Goal: Transaction & Acquisition: Purchase product/service

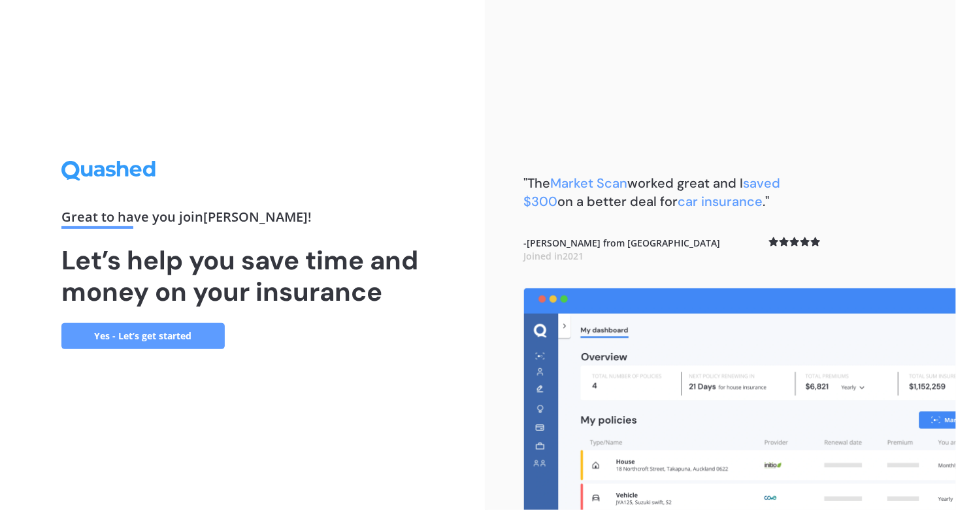
click at [199, 347] on link "Yes - Let’s get started" at bounding box center [142, 336] width 163 height 26
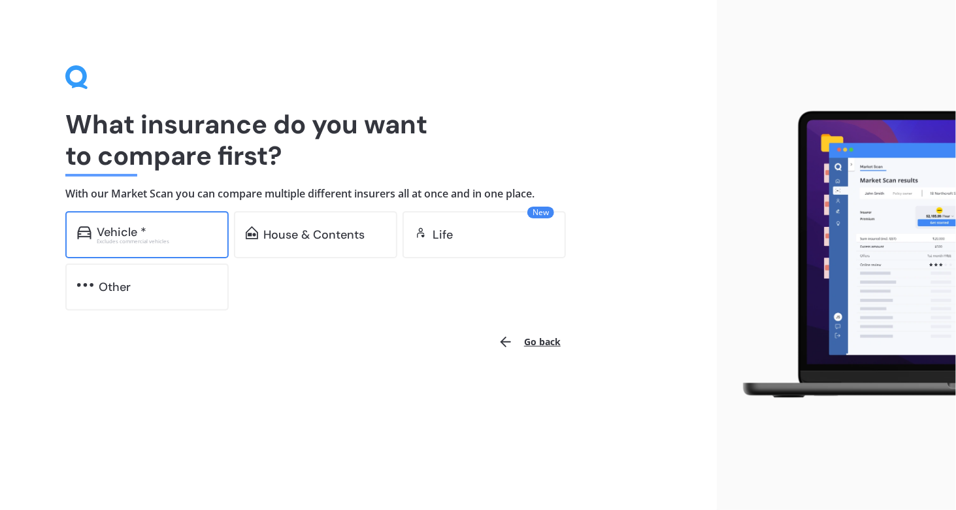
click at [187, 226] on div "Vehicle *" at bounding box center [157, 231] width 120 height 13
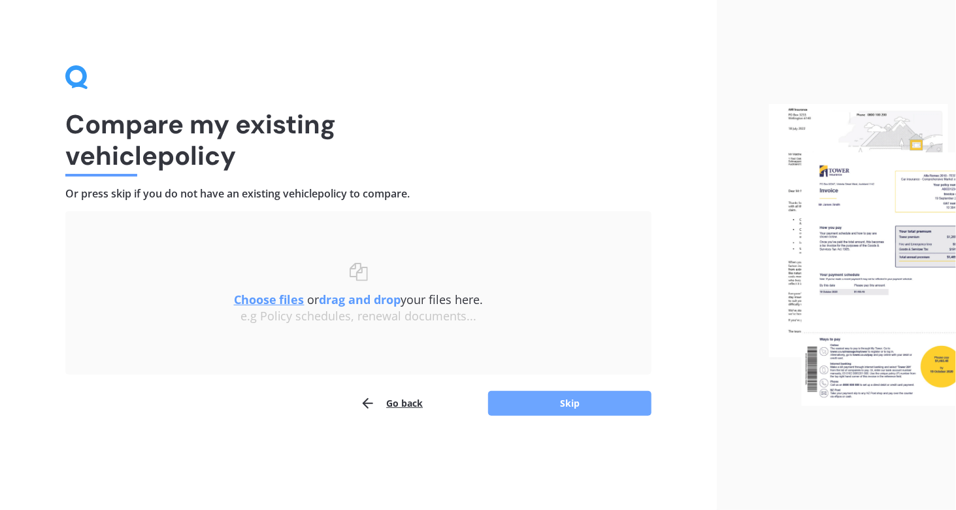
click at [552, 398] on button "Skip" at bounding box center [569, 403] width 163 height 25
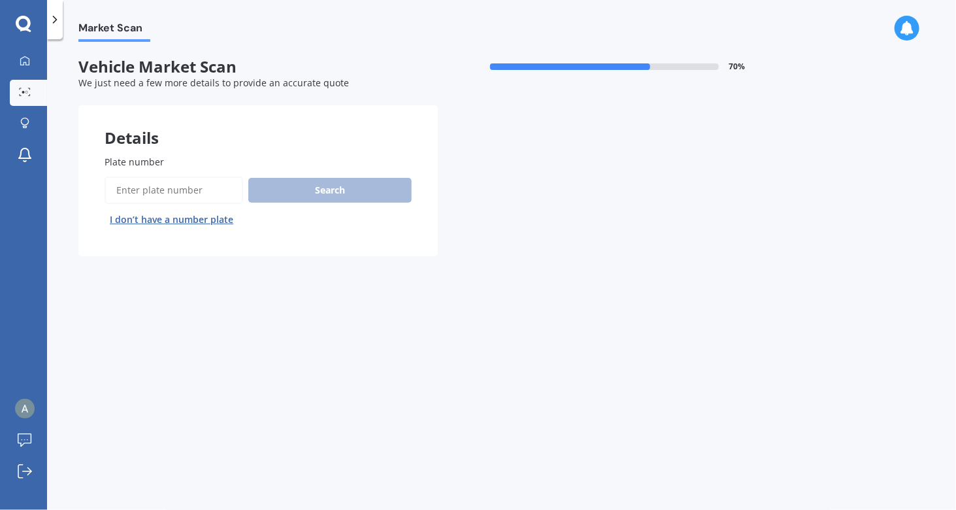
click at [187, 181] on input "Plate number" at bounding box center [174, 189] width 139 height 27
type input "A"
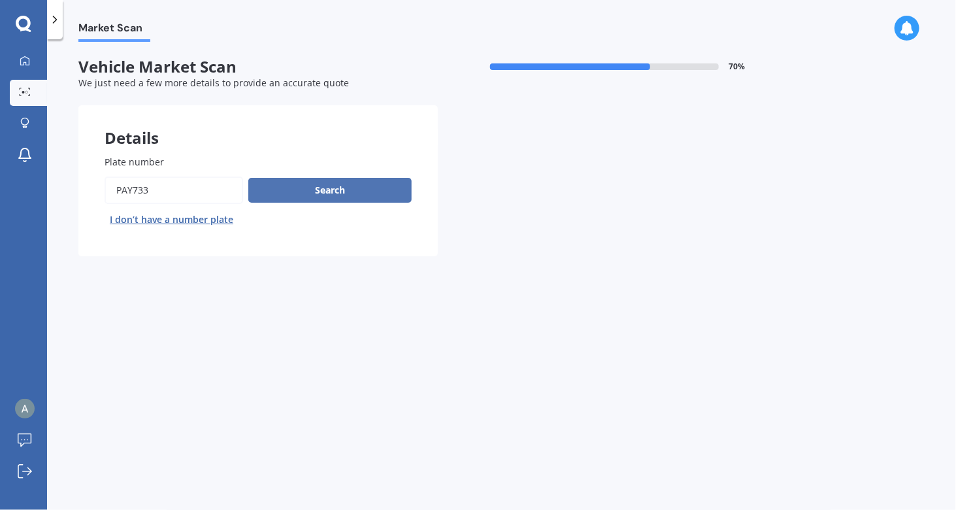
type input "PAY733"
click at [295, 194] on button "Search" at bounding box center [329, 190] width 163 height 25
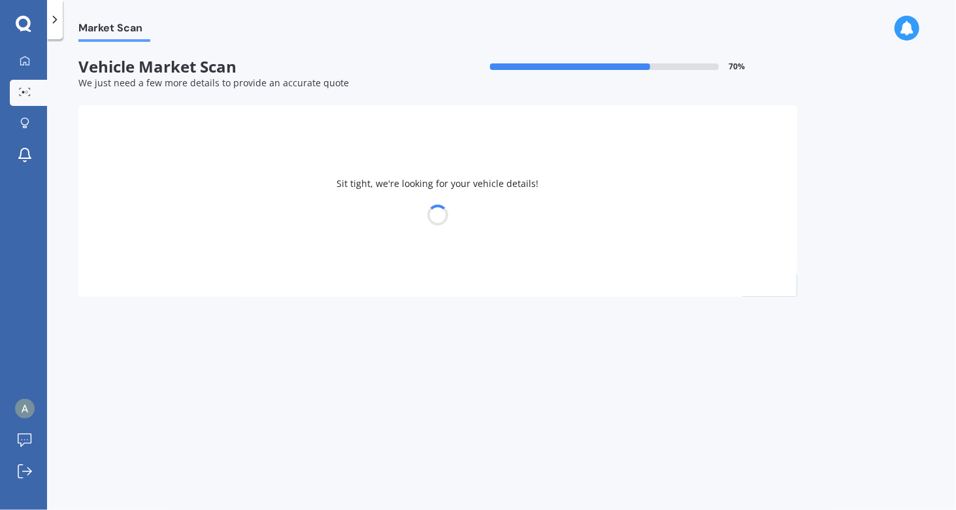
select select "AUDI"
select select "A3"
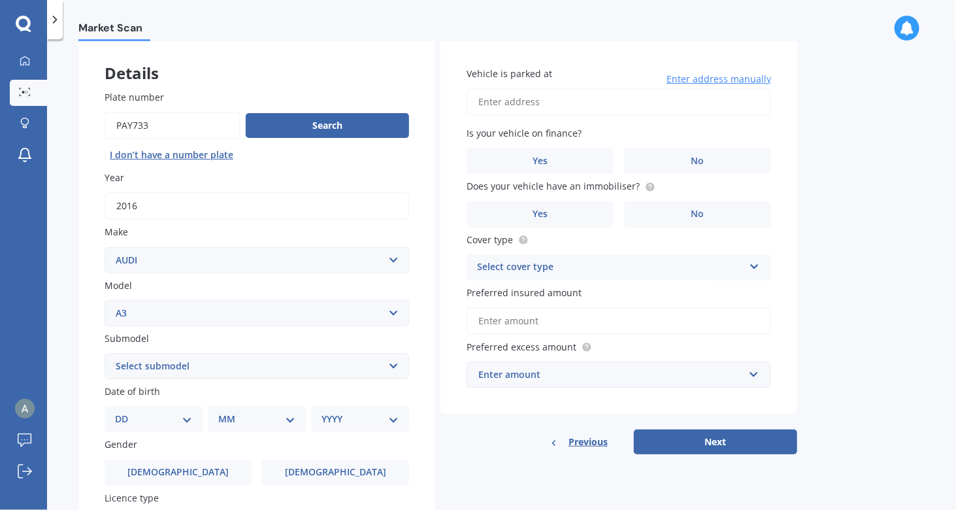
scroll to position [108, 0]
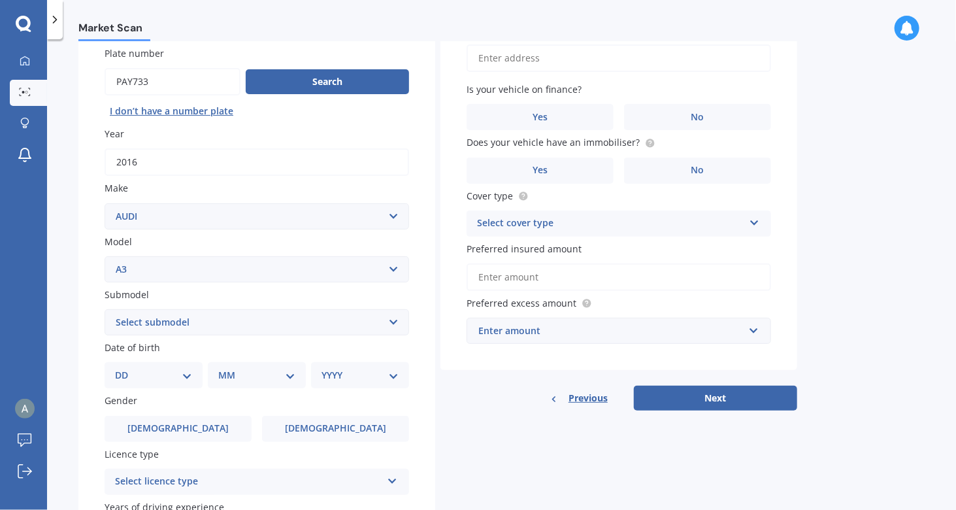
click at [265, 317] on select "Select submodel (All other) 1.4 TFSI 1.6 1.8 Non Turbo 1.8 Turbo 2.0 FSI 2.0 TD…" at bounding box center [257, 322] width 305 height 26
select select "1.4 TFSI"
click at [105, 309] on select "Select submodel (All other) 1.4 TFSI 1.6 1.8 Non Turbo 1.8 Turbo 2.0 FSI 2.0 TD…" at bounding box center [257, 322] width 305 height 26
click at [160, 371] on select "DD 01 02 03 04 05 06 07 08 09 10 11 12 13 14 15 16 17 18 19 20 21 22 23 24 25 2…" at bounding box center [153, 375] width 77 height 14
select select "07"
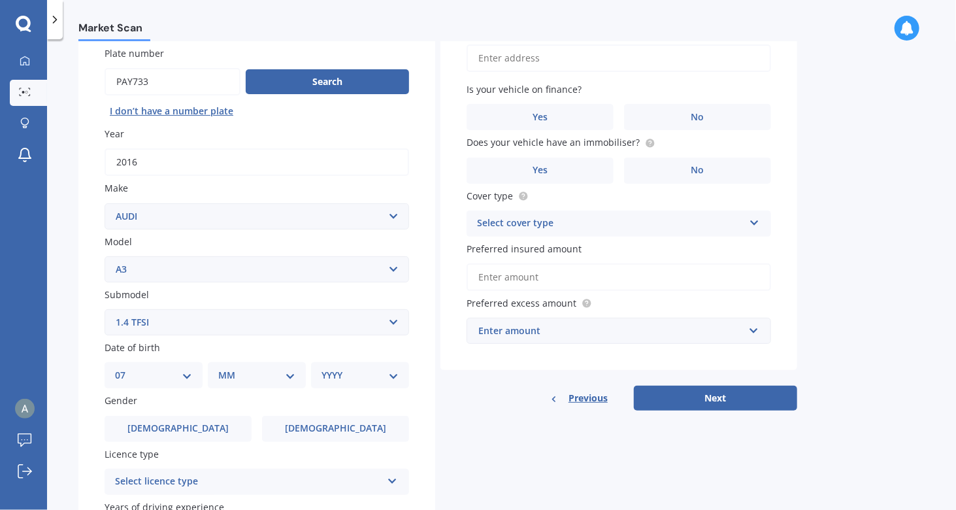
click at [125, 369] on select "DD 01 02 03 04 05 06 07 08 09 10 11 12 13 14 15 16 17 18 19 20 21 22 23 24 25 2…" at bounding box center [153, 375] width 77 height 14
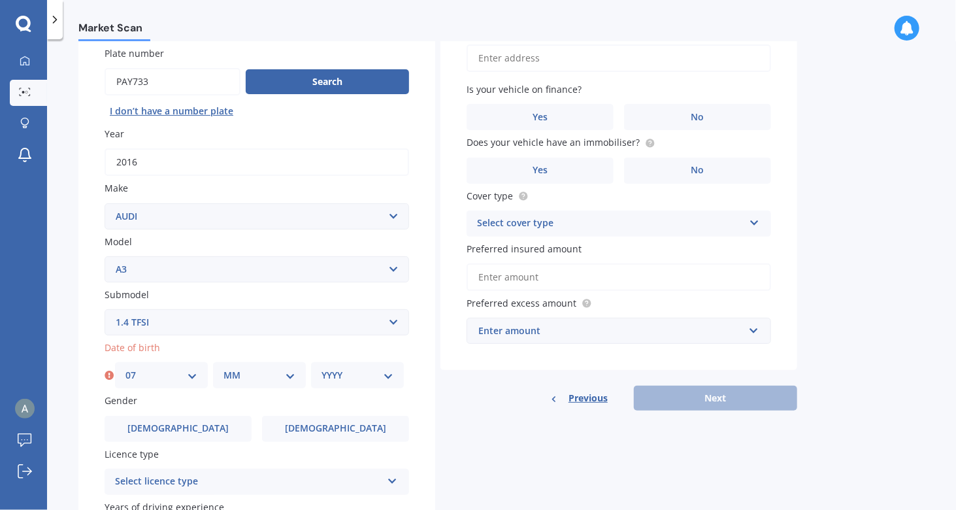
click at [277, 359] on div "Date of birth DD 01 02 03 04 05 06 07 08 09 10 11 12 13 14 15 16 17 18 19 20 21…" at bounding box center [257, 365] width 305 height 48
click at [260, 380] on select "MM 01 02 03 04 05 06 07 08 09 10 11 12" at bounding box center [260, 375] width 72 height 14
select select "03"
click at [224, 369] on select "MM 01 02 03 04 05 06 07 08 09 10 11 12" at bounding box center [260, 375] width 72 height 14
click at [367, 373] on select "YYYY 2025 2024 2023 2022 2021 2020 2019 2018 2017 2016 2015 2014 2013 2012 2011…" at bounding box center [358, 375] width 72 height 14
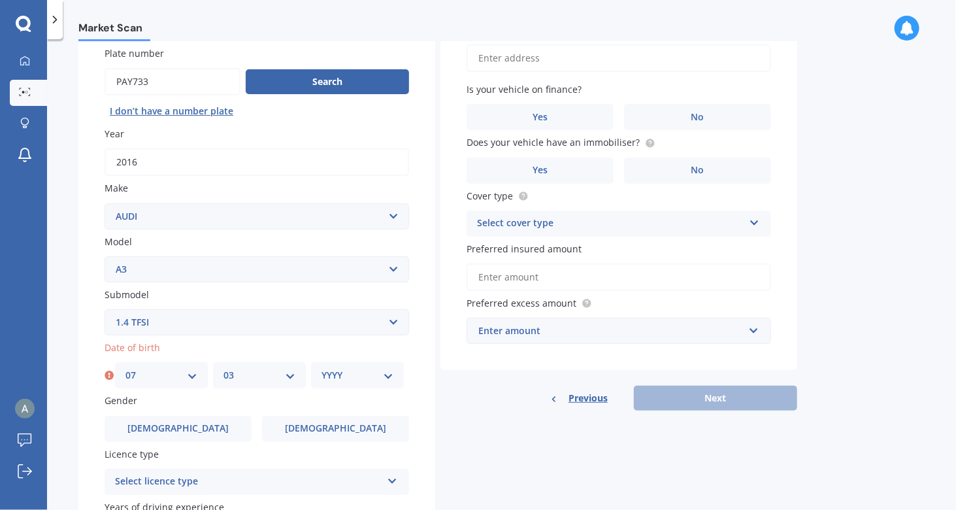
select select "1978"
click at [322, 369] on select "YYYY 2025 2024 2023 2022 2021 2020 2019 2018 2017 2016 2015 2014 2013 2012 2011…" at bounding box center [358, 375] width 72 height 14
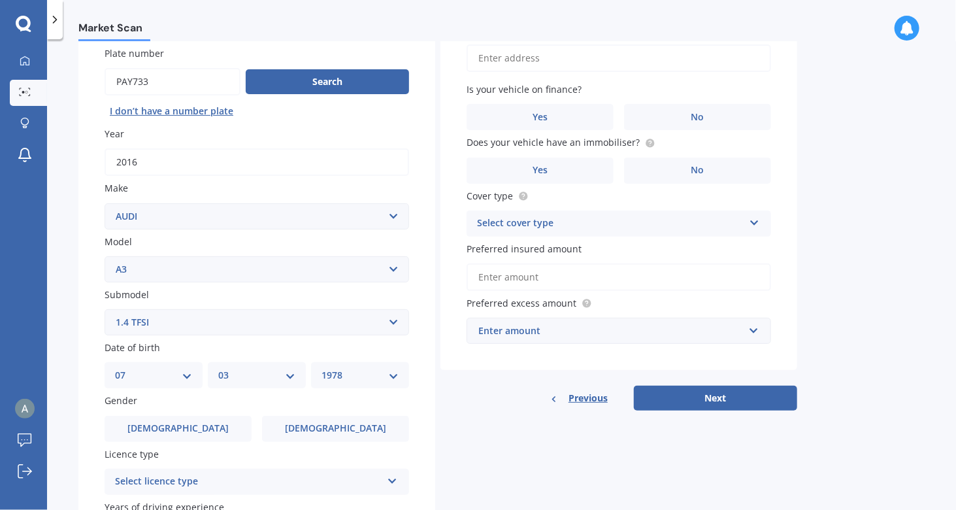
click at [212, 409] on div "Gender [DEMOGRAPHIC_DATA] [DEMOGRAPHIC_DATA]" at bounding box center [257, 417] width 305 height 48
click at [203, 435] on label "[DEMOGRAPHIC_DATA]" at bounding box center [178, 429] width 147 height 26
click at [0, 0] on input "[DEMOGRAPHIC_DATA]" at bounding box center [0, 0] width 0 height 0
click at [222, 484] on div "Select licence type" at bounding box center [248, 482] width 267 height 16
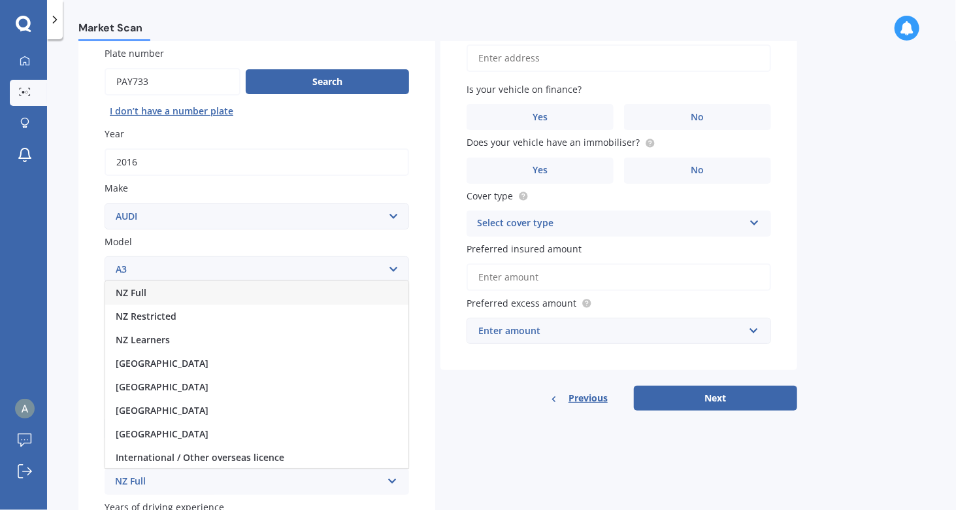
click at [209, 297] on div "NZ Full" at bounding box center [256, 293] width 303 height 24
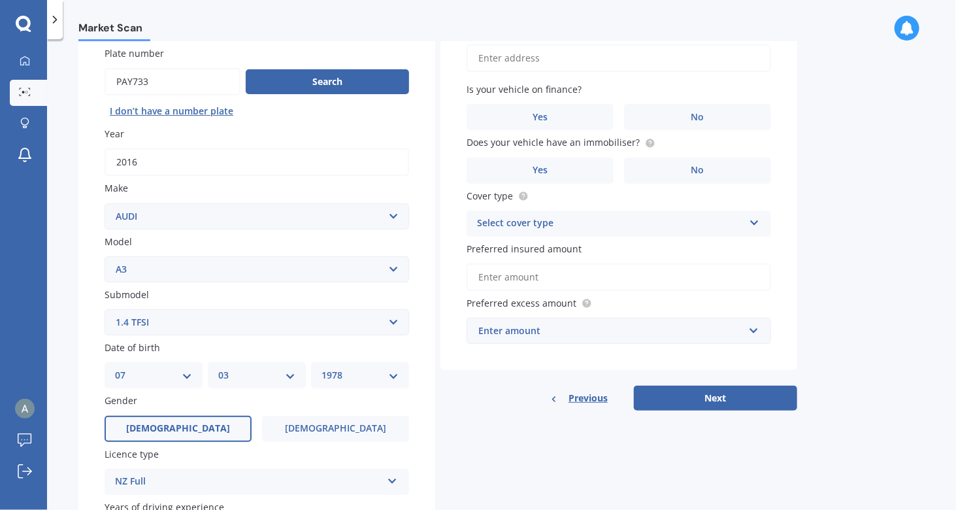
click at [450, 414] on div "Details Plate number Search I don’t have a number plate Year [DATE] Make Select…" at bounding box center [437, 312] width 719 height 631
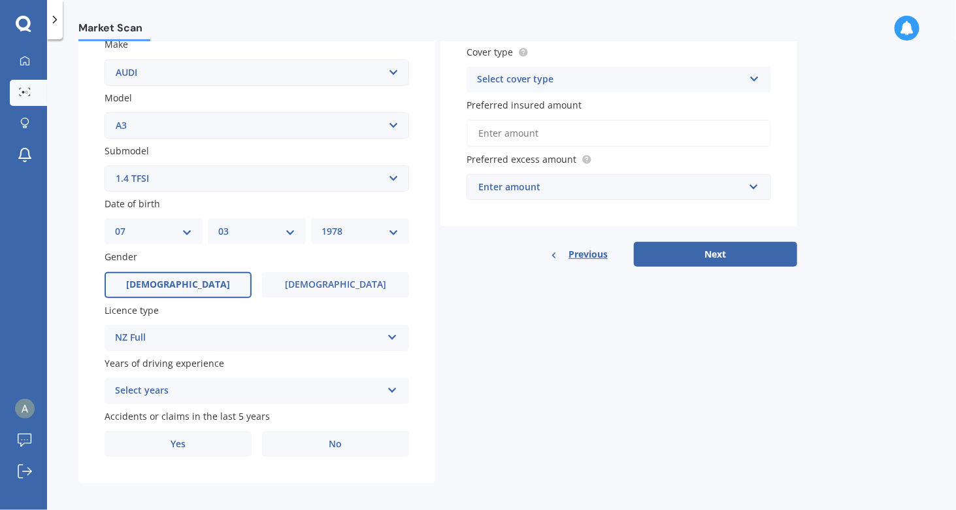
scroll to position [261, 0]
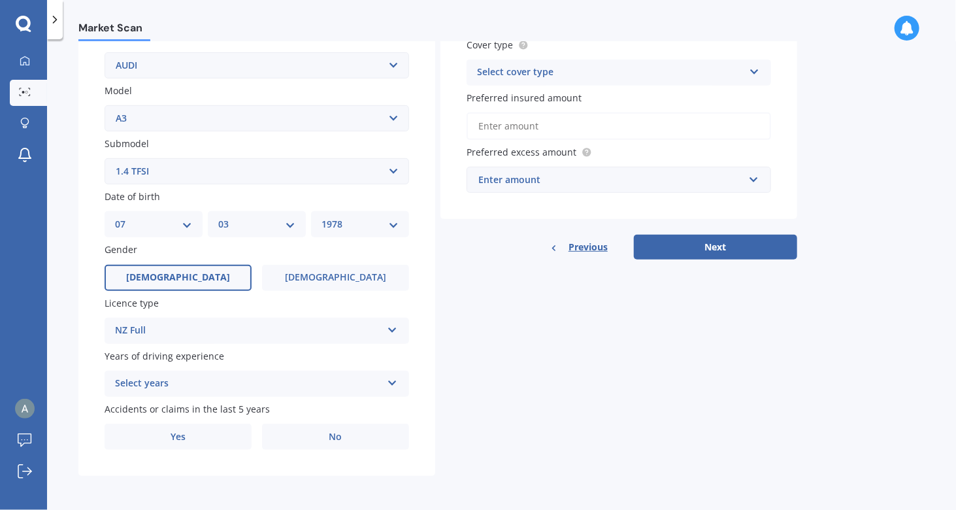
click at [303, 374] on div "Select years 5 or more years 4 years 3 years 2 years 1 year" at bounding box center [257, 384] width 305 height 26
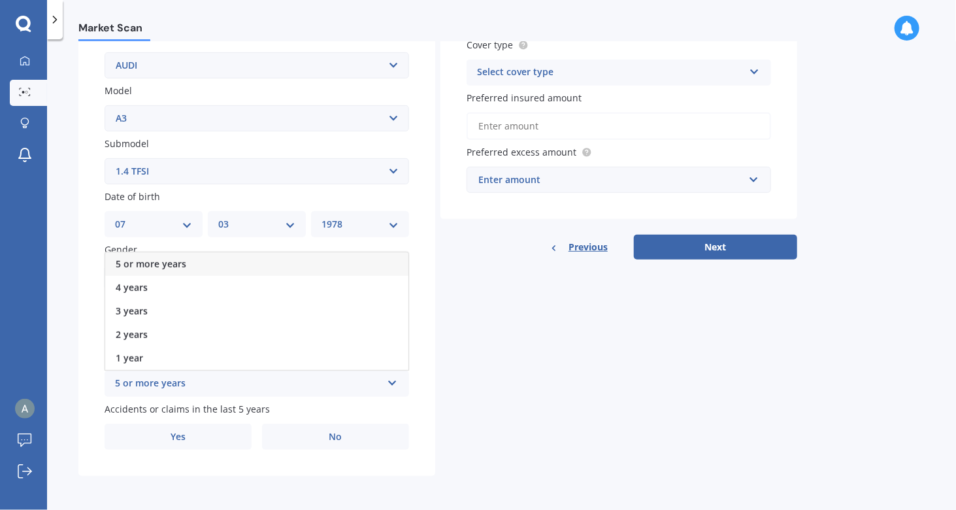
click at [294, 383] on div "5 or more years" at bounding box center [248, 384] width 267 height 16
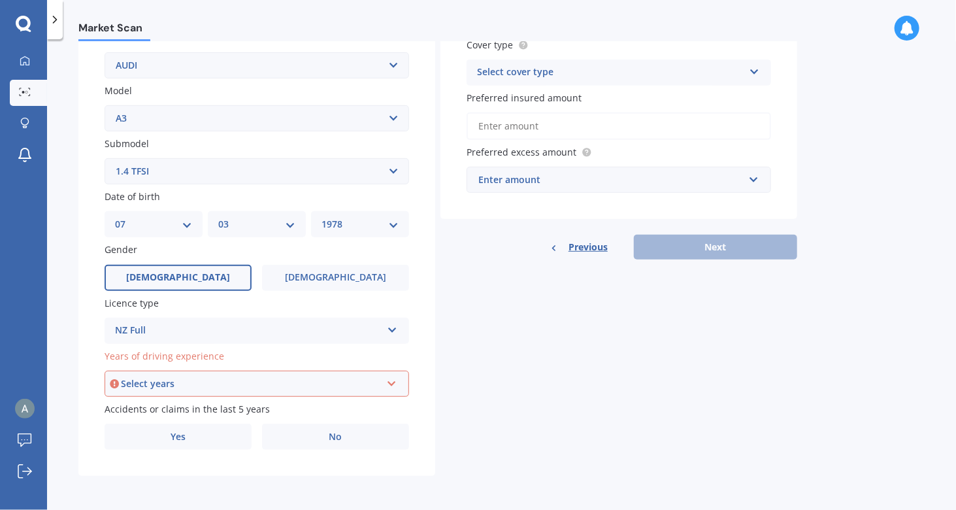
click at [294, 383] on div "Select years" at bounding box center [251, 383] width 260 height 14
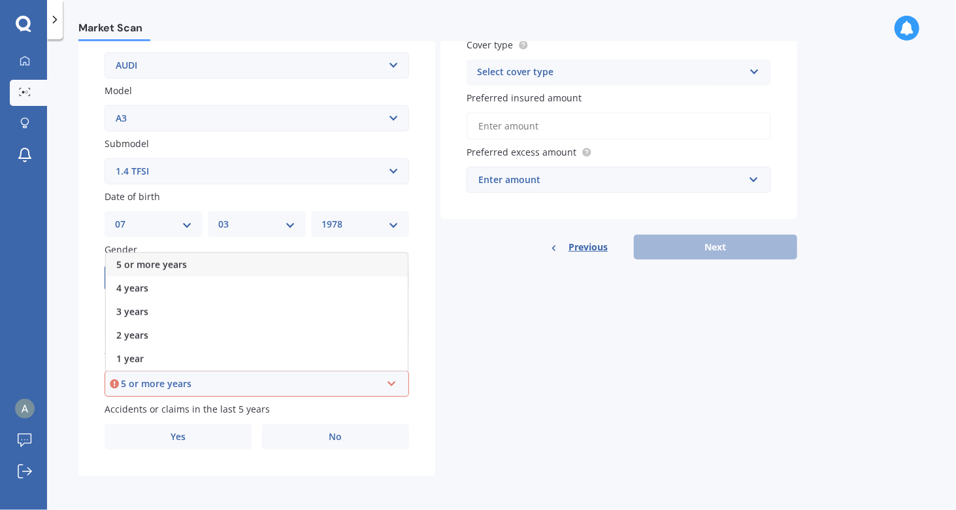
click at [244, 268] on div "5 or more years" at bounding box center [257, 265] width 302 height 24
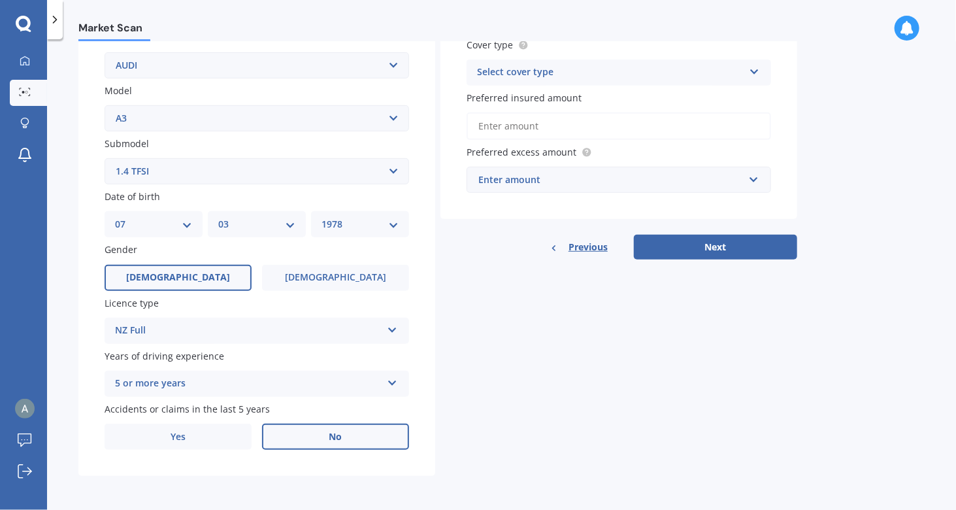
click at [309, 435] on label "No" at bounding box center [335, 437] width 147 height 26
click at [0, 0] on input "No" at bounding box center [0, 0] width 0 height 0
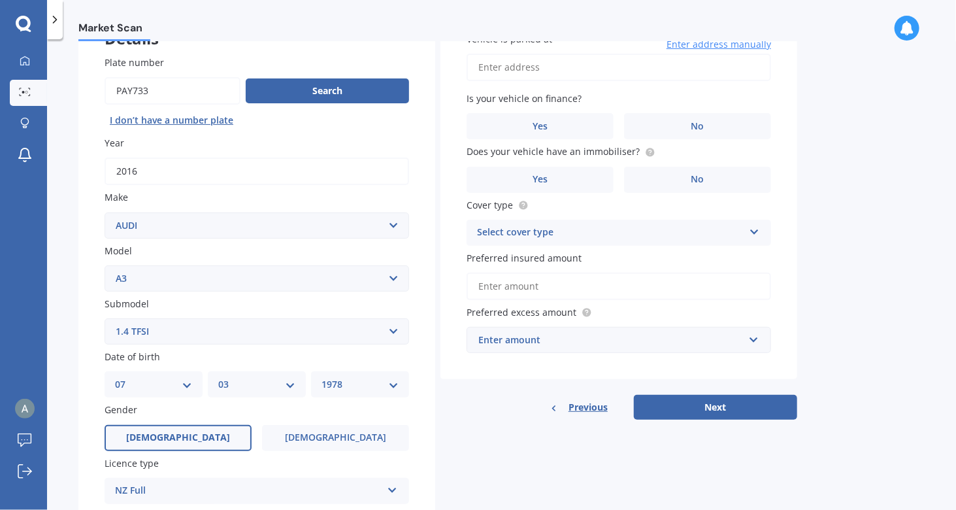
scroll to position [0, 0]
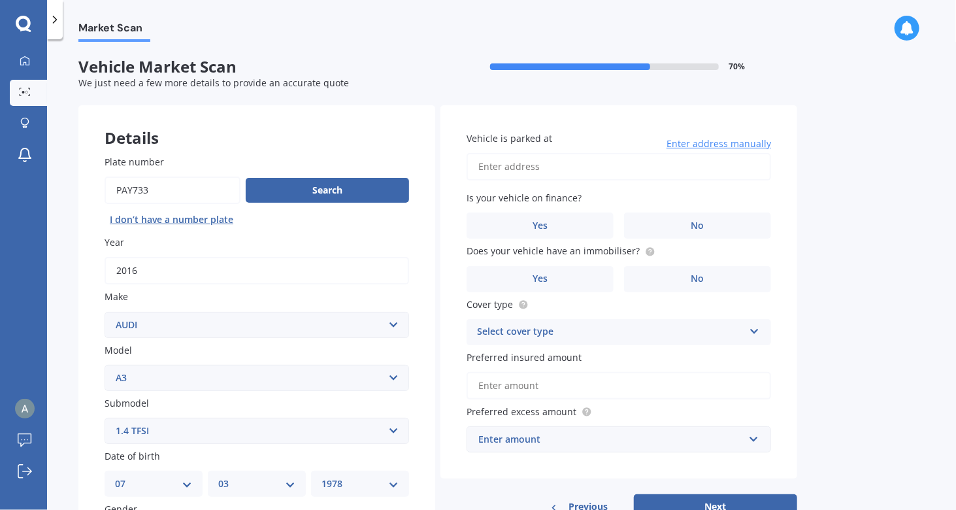
click at [558, 169] on input "Vehicle is parked at" at bounding box center [619, 166] width 305 height 27
type input "[STREET_ADDRESS]"
click at [746, 227] on label "No" at bounding box center [697, 225] width 147 height 26
click at [0, 0] on input "No" at bounding box center [0, 0] width 0 height 0
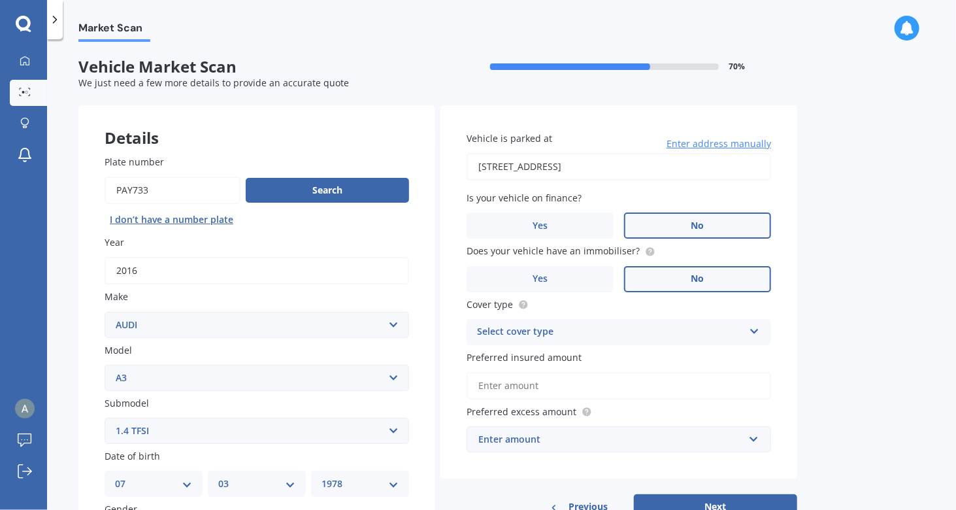
click at [703, 269] on label "No" at bounding box center [697, 279] width 147 height 26
click at [0, 0] on input "No" at bounding box center [0, 0] width 0 height 0
click at [569, 327] on div "Select cover type" at bounding box center [610, 332] width 267 height 16
click at [569, 363] on div "Comprehensive" at bounding box center [618, 358] width 303 height 24
click at [569, 386] on input "Preferred insured amount" at bounding box center [619, 385] width 305 height 27
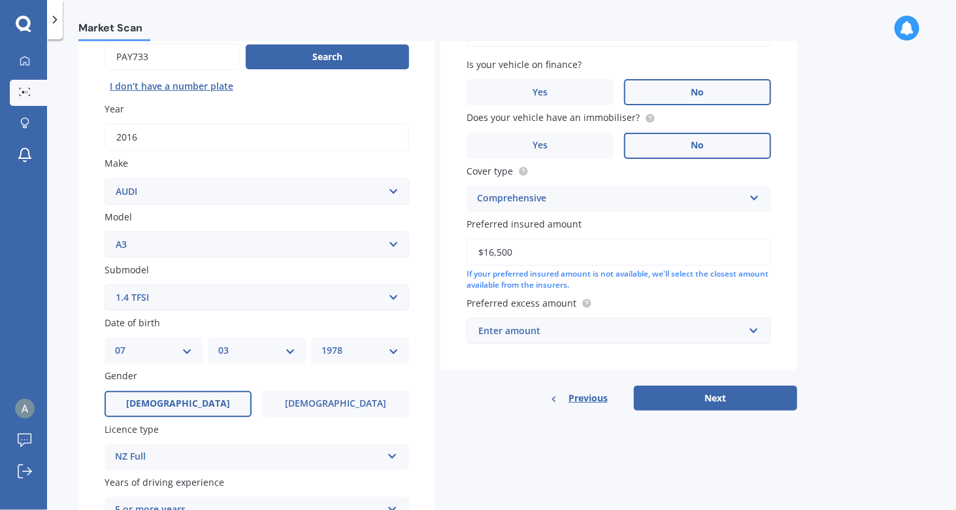
scroll to position [133, 0]
type input "$16,500"
click at [608, 323] on input "text" at bounding box center [614, 330] width 293 height 25
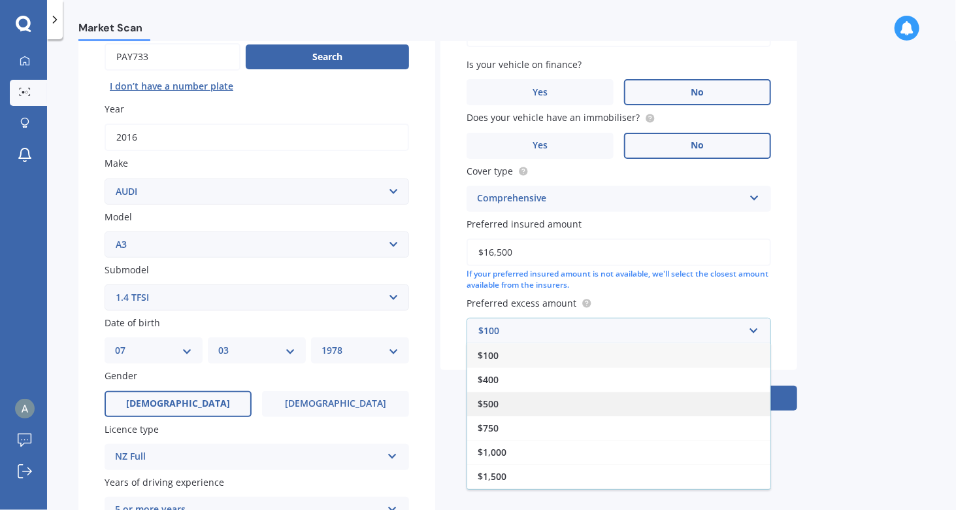
click at [553, 409] on div "$500" at bounding box center [618, 403] width 303 height 24
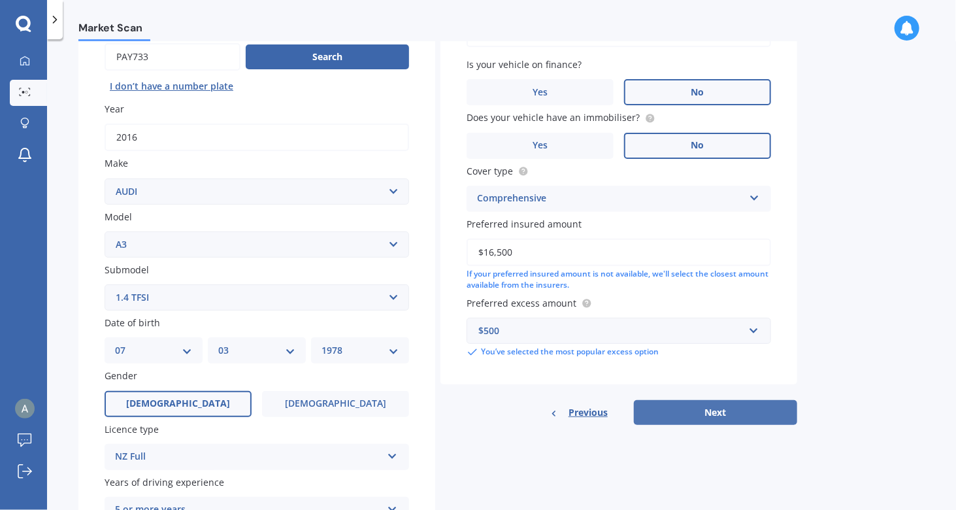
click at [715, 408] on button "Next" at bounding box center [715, 412] width 163 height 25
select select "07"
select select "03"
select select "1978"
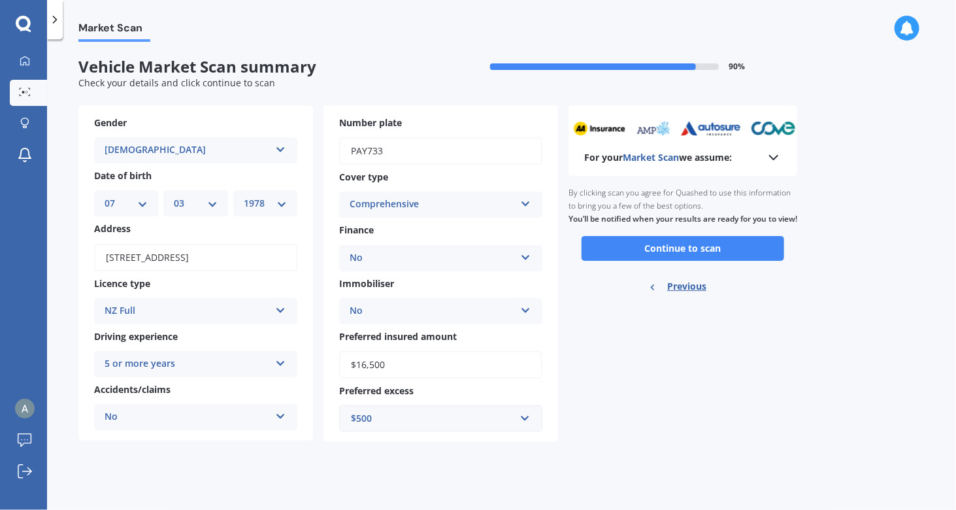
scroll to position [0, 0]
click at [693, 261] on button "Continue to scan" at bounding box center [683, 248] width 203 height 25
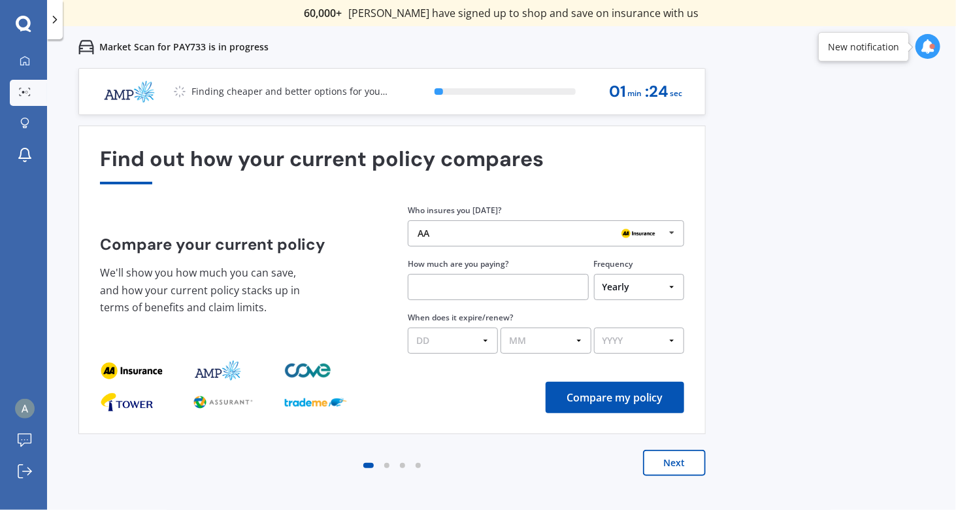
click at [467, 231] on div "AA" at bounding box center [541, 233] width 247 height 10
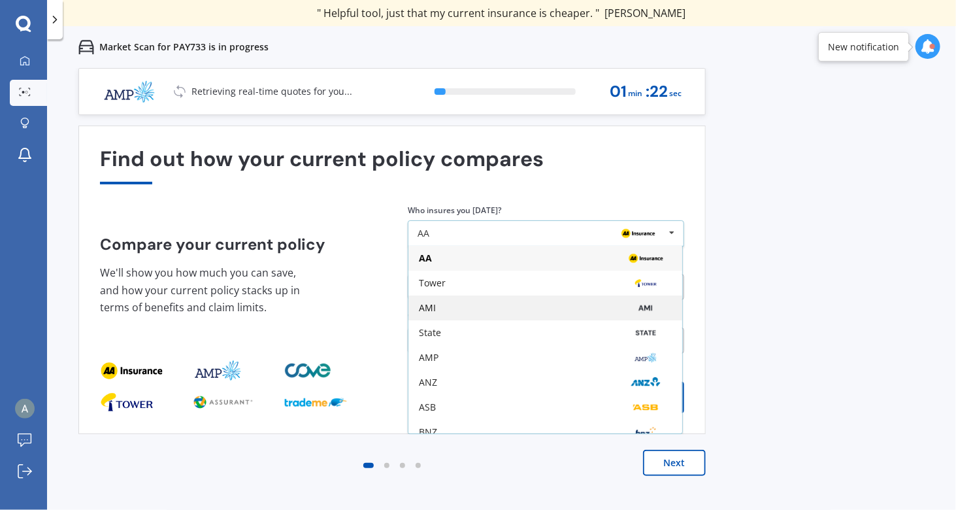
click at [459, 305] on div "AMI" at bounding box center [545, 308] width 253 height 10
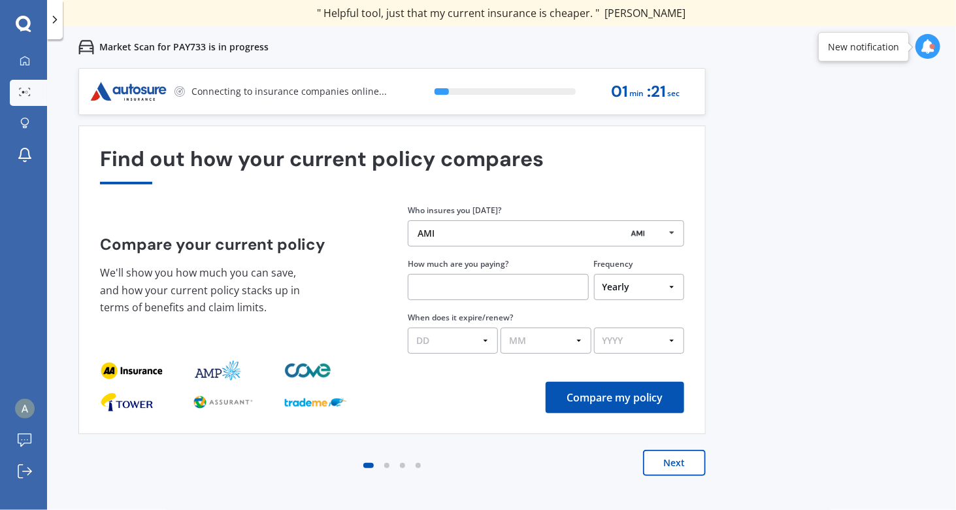
click at [465, 280] on input "text" at bounding box center [498, 287] width 181 height 26
click at [652, 282] on select "Yearly Six-Monthly Quarterly Monthly Fortnightly Weekly One-Off" at bounding box center [639, 287] width 90 height 26
select select "Monthly"
click at [594, 275] on select "Yearly Six-Monthly Quarterly Monthly Fortnightly Weekly One-Off" at bounding box center [639, 287] width 90 height 26
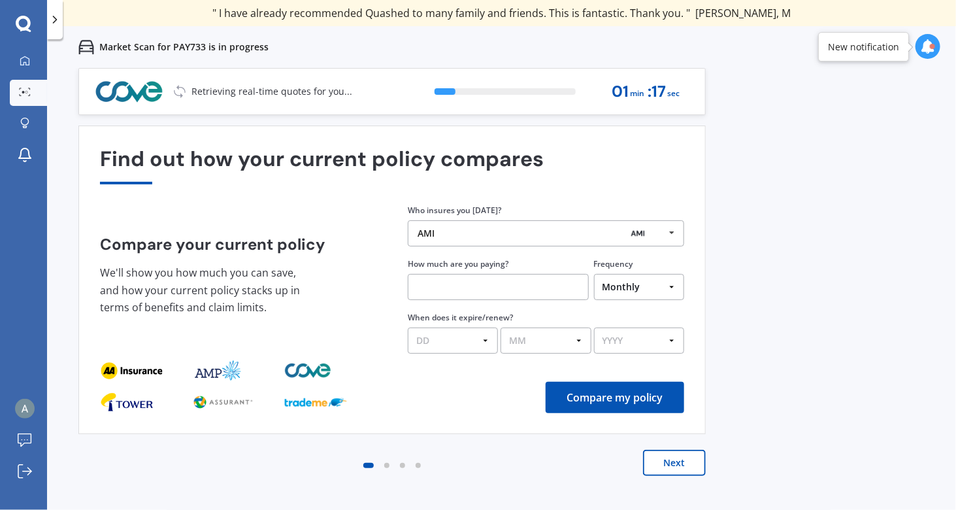
click at [475, 271] on div at bounding box center [498, 285] width 181 height 30
click at [463, 283] on input "$1.00" at bounding box center [498, 287] width 181 height 26
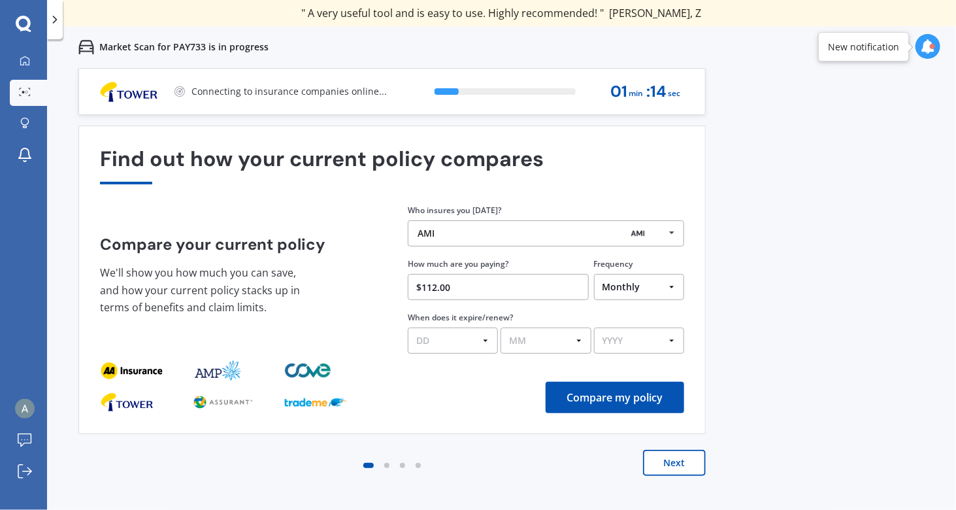
type input "$112.00"
click at [482, 338] on select "DD 01 02 03 04 05 06 07 08 09 10 11 12 13 14 15 16 17 18 19 20 21 22 23 24 25 2…" at bounding box center [453, 340] width 90 height 26
select select "19"
click at [408, 328] on select "DD 01 02 03 04 05 06 07 08 09 10 11 12 13 14 15 16 17 18 19 20 21 22 23 24 25 2…" at bounding box center [453, 340] width 90 height 26
click at [531, 339] on select "MM 01 02 03 04 05 06 07 08 09 10 11 12" at bounding box center [546, 340] width 90 height 26
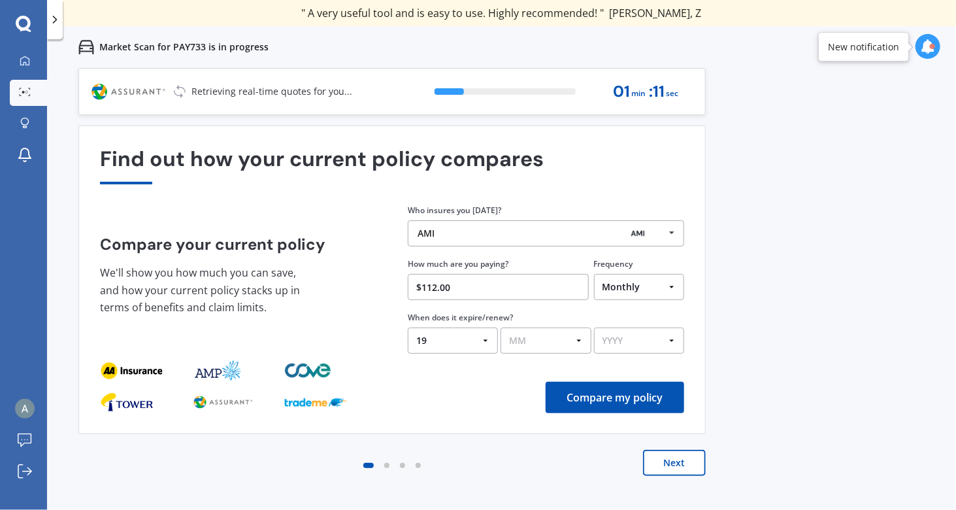
select select "12"
click at [501, 328] on select "MM 01 02 03 04 05 06 07 08 09 10 11 12" at bounding box center [546, 340] width 90 height 26
click at [622, 339] on select "YYYY 2026 2025 2024" at bounding box center [639, 340] width 90 height 26
select select "2026"
click at [594, 328] on select "YYYY 2026 2025 2024" at bounding box center [639, 340] width 90 height 26
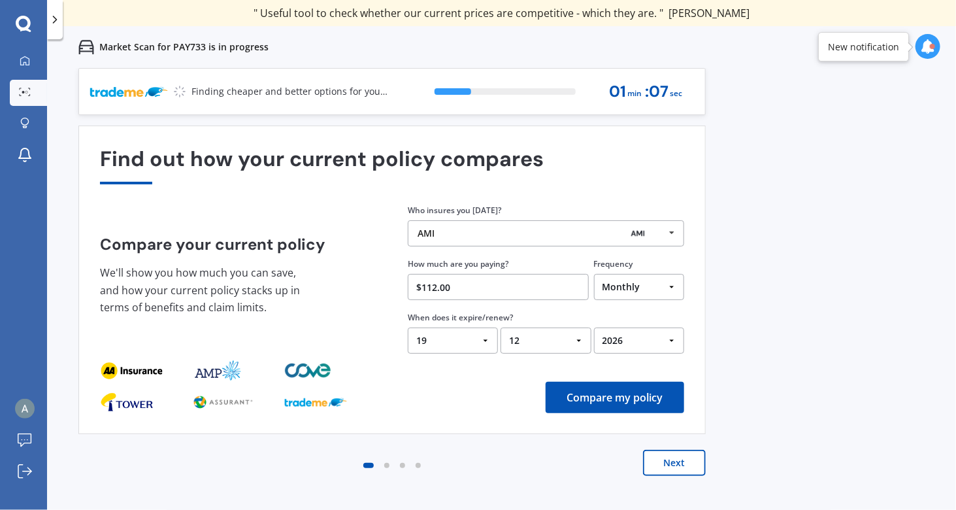
click at [631, 403] on button "Compare my policy" at bounding box center [615, 397] width 139 height 31
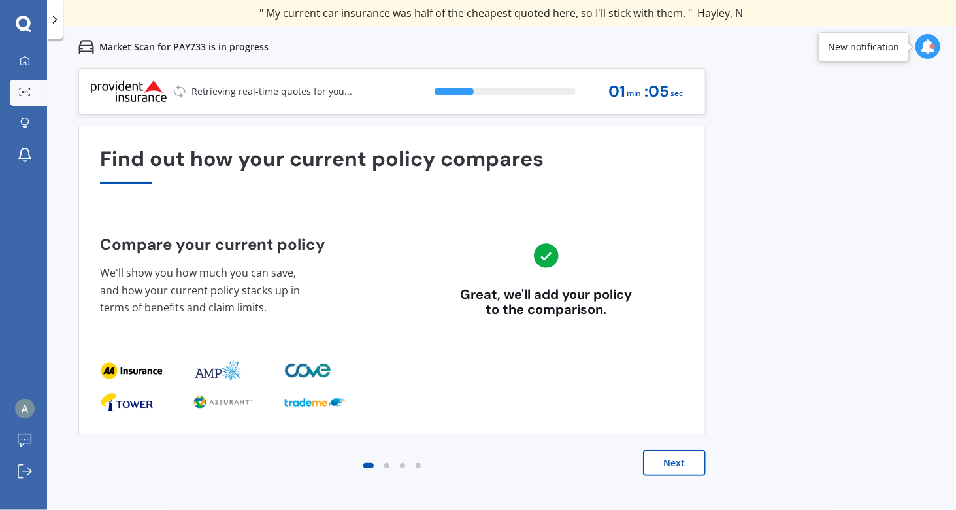
click at [665, 466] on button "Next" at bounding box center [674, 463] width 63 height 26
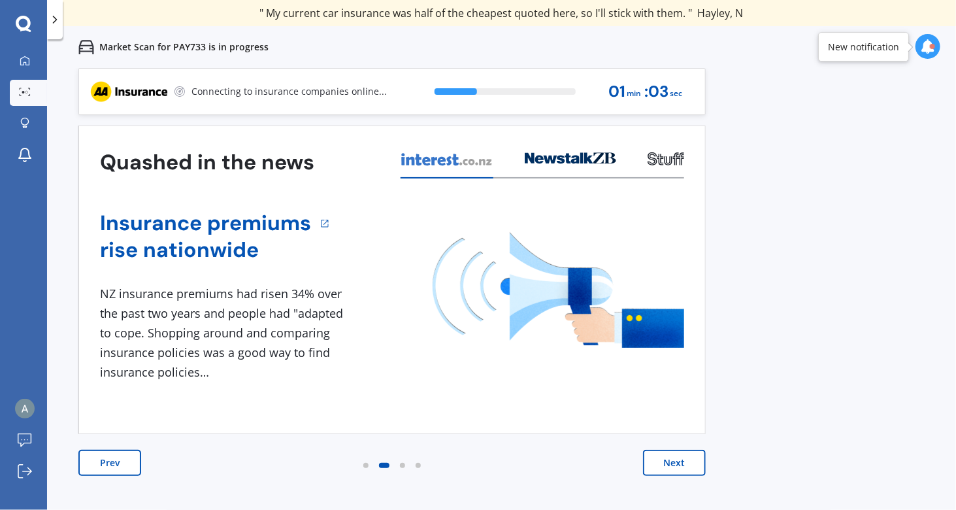
click at [665, 466] on button "Next" at bounding box center [674, 463] width 63 height 26
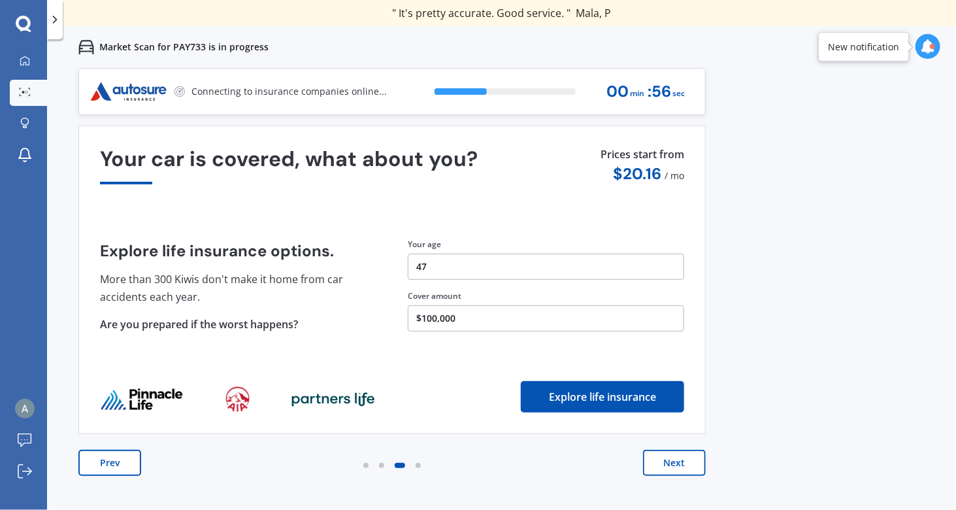
click at [669, 469] on button "Next" at bounding box center [674, 463] width 63 height 26
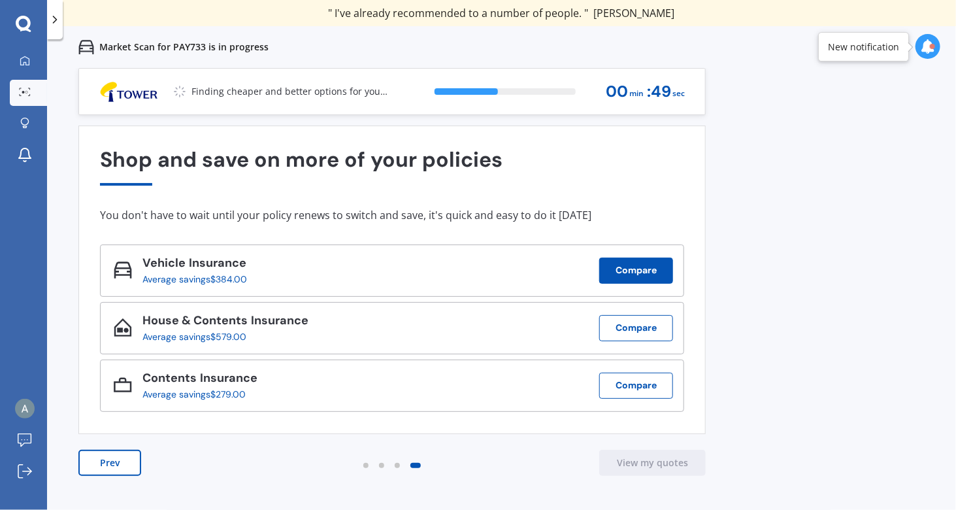
click at [629, 262] on button "Compare" at bounding box center [636, 271] width 74 height 26
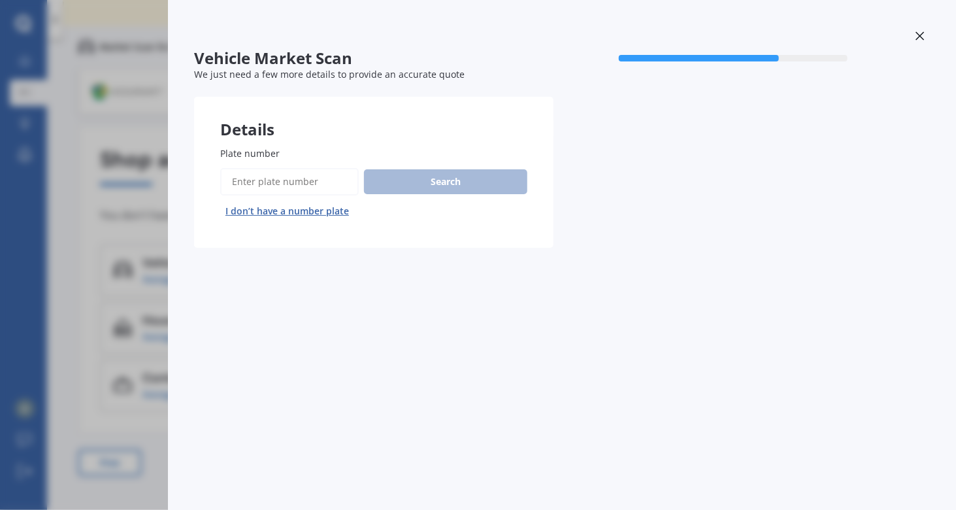
click at [921, 39] on icon at bounding box center [920, 35] width 9 height 9
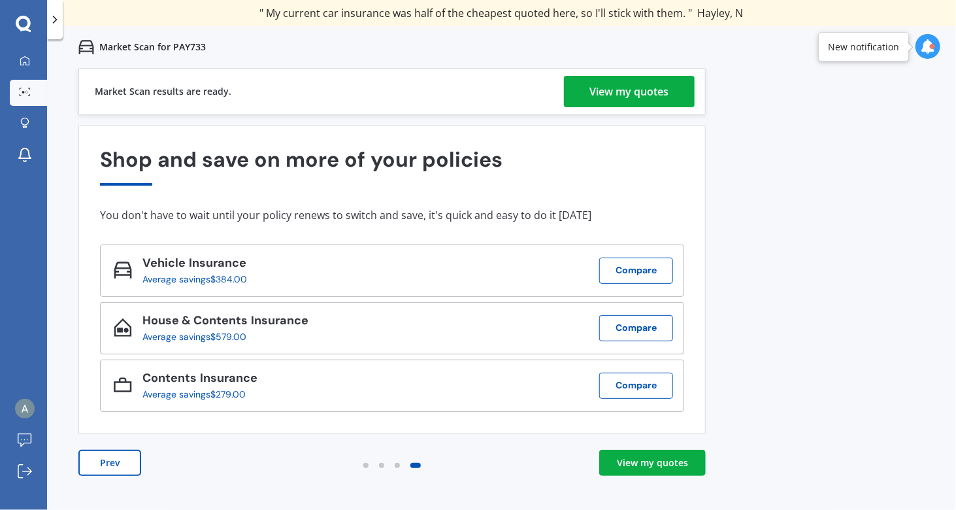
click at [630, 95] on div "View my quotes" at bounding box center [629, 91] width 79 height 31
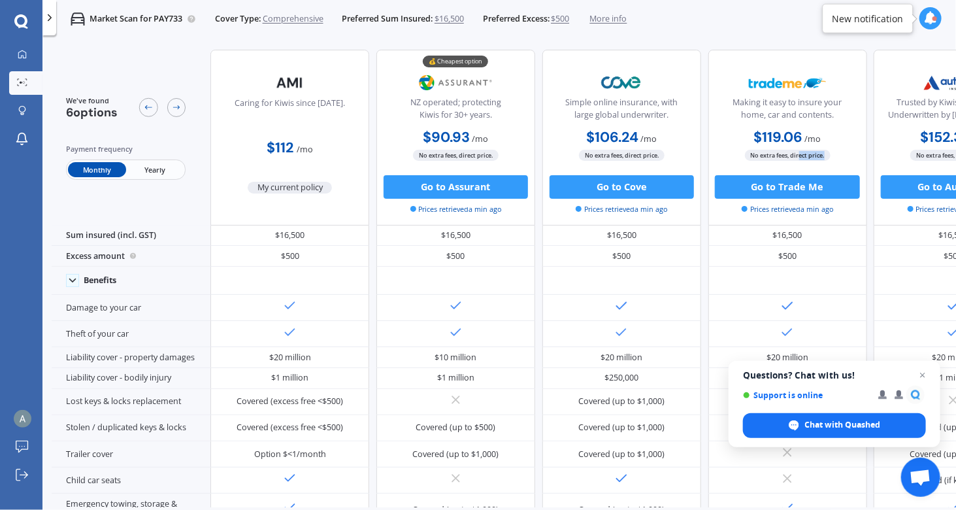
drag, startPoint x: 856, startPoint y: 154, endPoint x: 657, endPoint y: 135, distance: 200.2
click at [657, 135] on div "Caring for Kiwis since [DATE]. $112 / mo My current policy 💰 Cheapest option NZ…" at bounding box center [704, 137] width 988 height 175
click at [925, 378] on span "Open chat" at bounding box center [923, 375] width 16 height 16
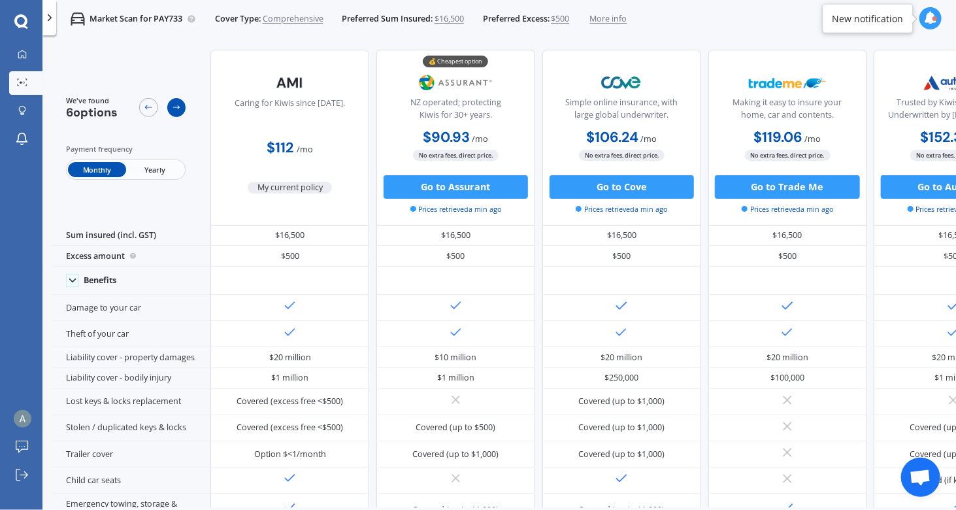
click at [172, 107] on icon at bounding box center [176, 107] width 9 height 9
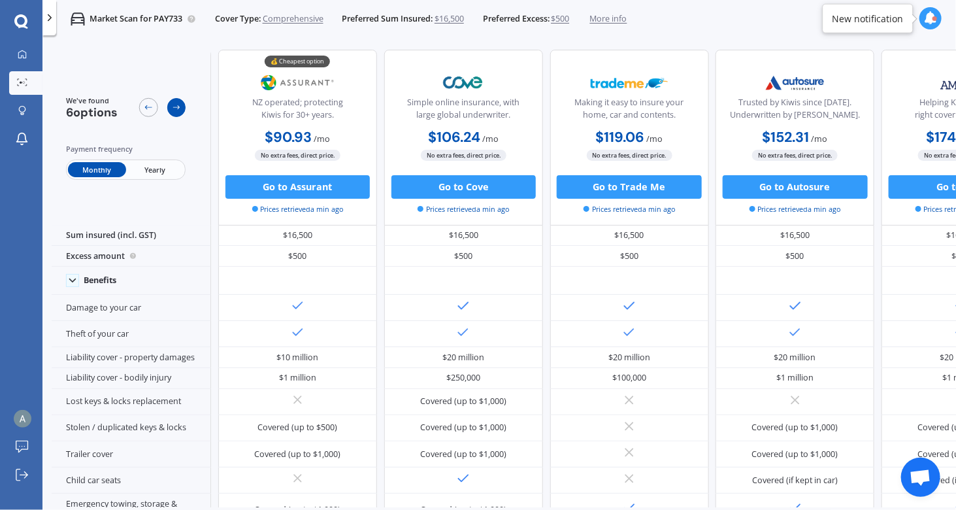
click at [172, 107] on icon at bounding box center [176, 107] width 9 height 9
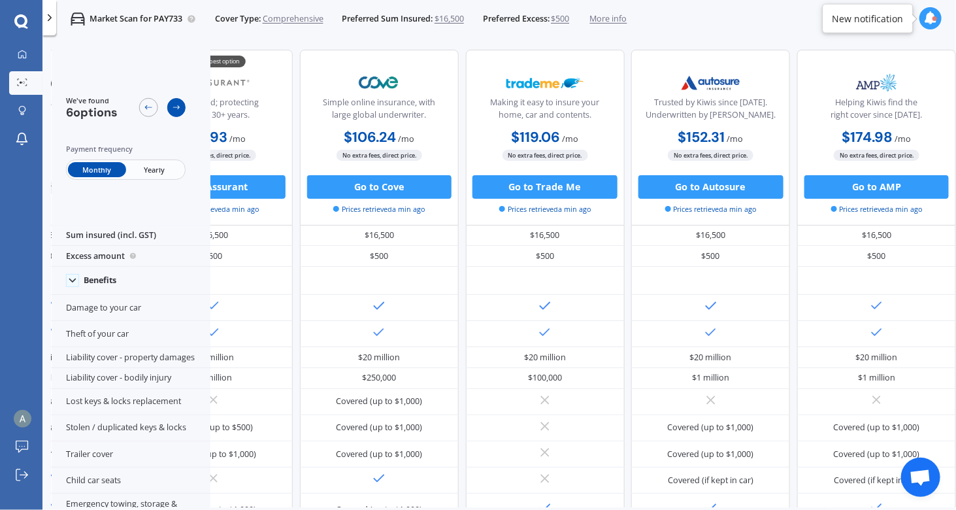
scroll to position [0, 275]
click at [172, 107] on icon at bounding box center [176, 107] width 9 height 9
click at [146, 108] on icon at bounding box center [148, 107] width 7 height 4
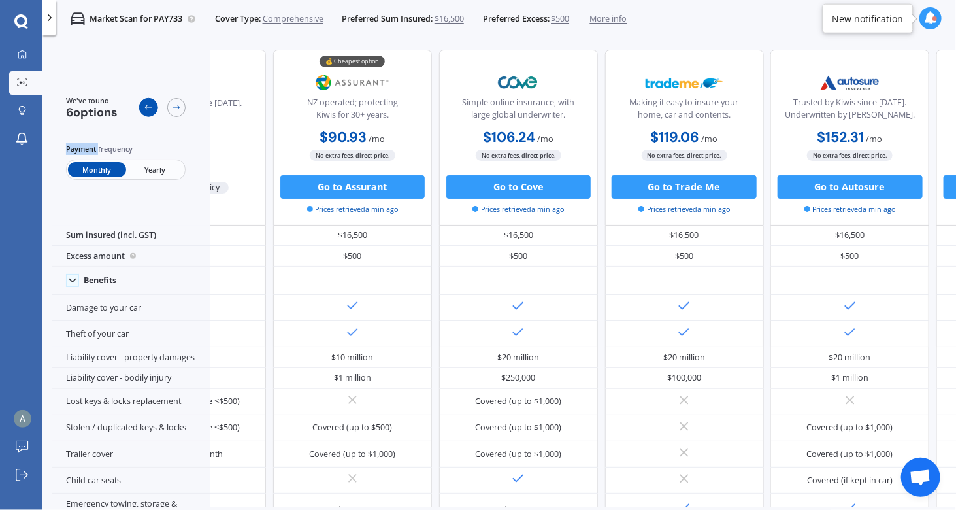
click at [146, 108] on icon at bounding box center [148, 107] width 7 height 4
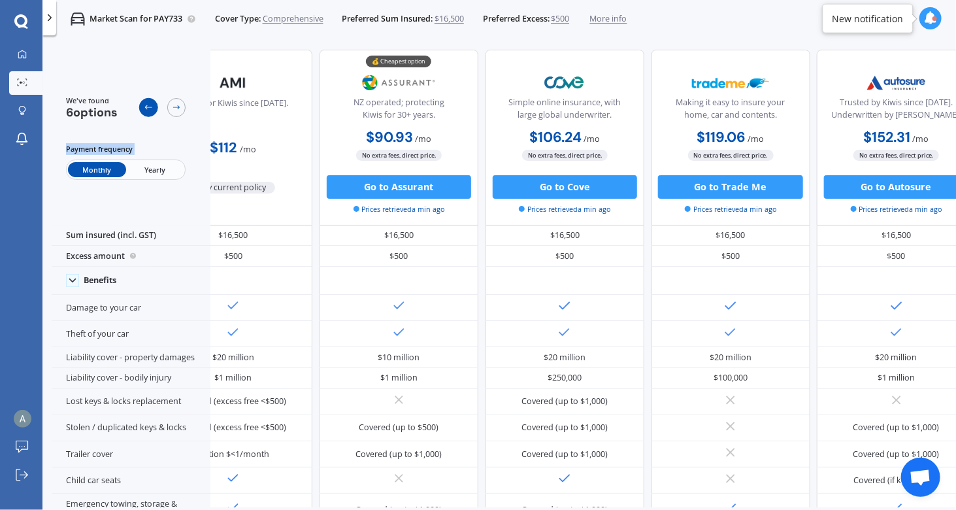
click at [146, 108] on icon at bounding box center [148, 107] width 7 height 4
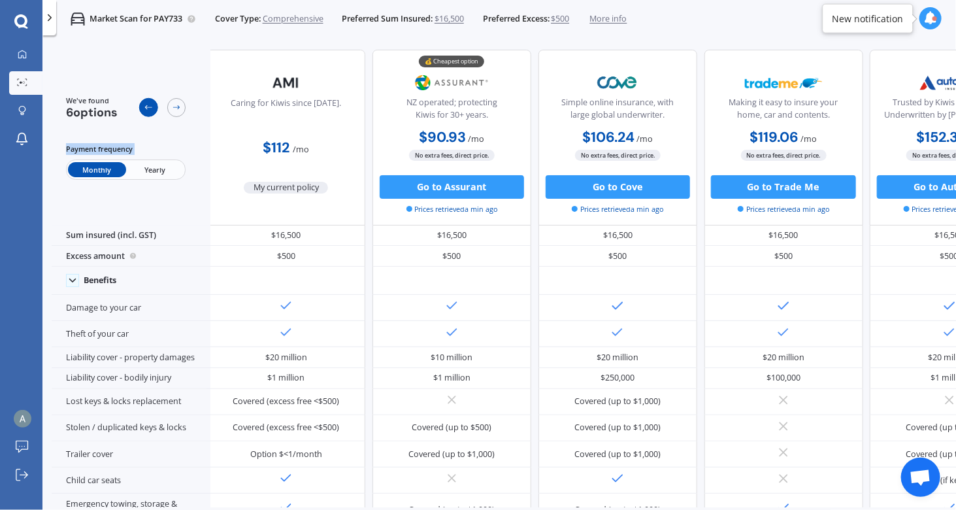
scroll to position [0, 0]
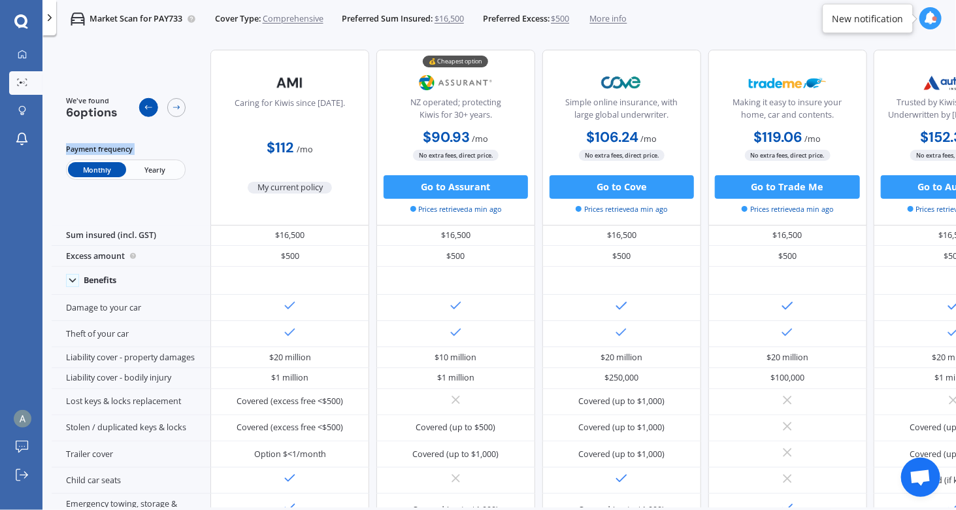
click at [146, 108] on icon at bounding box center [148, 107] width 7 height 4
click at [626, 179] on button "Go to Cove" at bounding box center [622, 187] width 144 height 24
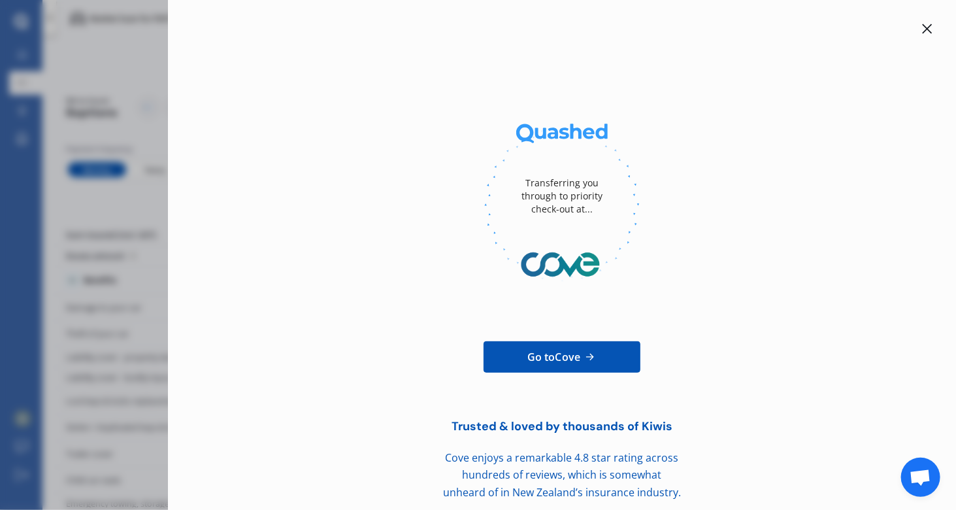
click at [911, 30] on div at bounding box center [562, 29] width 746 height 16
click at [920, 30] on div at bounding box center [928, 29] width 16 height 16
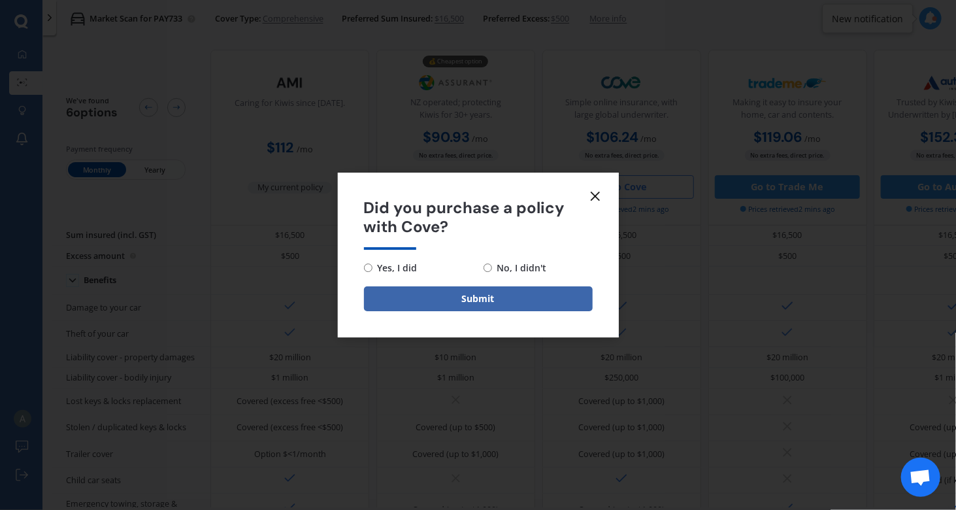
click at [601, 190] on icon at bounding box center [596, 196] width 16 height 16
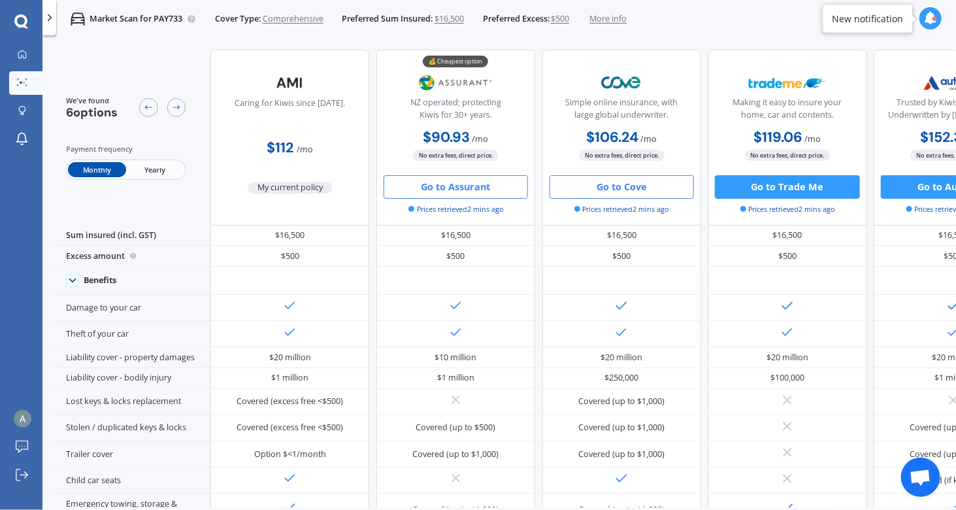
click at [425, 189] on button "Go to Assurant" at bounding box center [456, 187] width 144 height 24
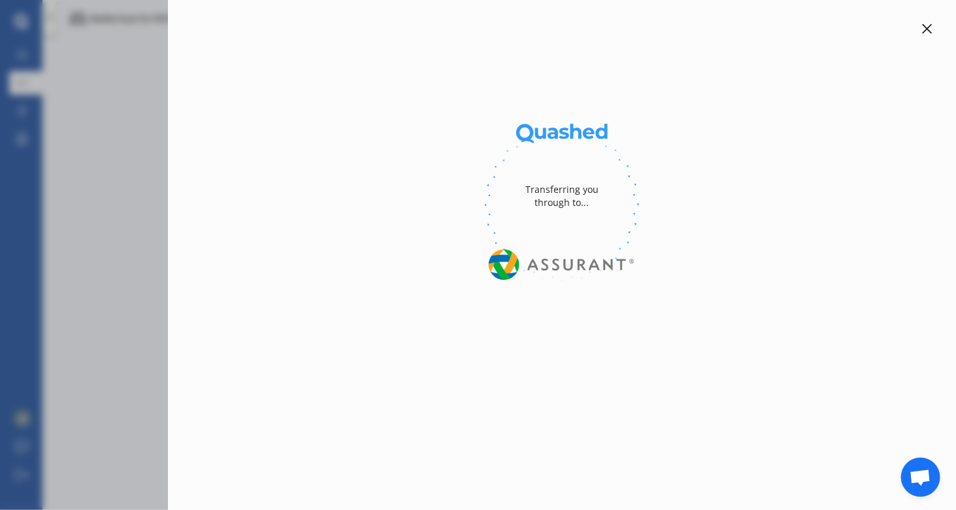
select select "Monthly"
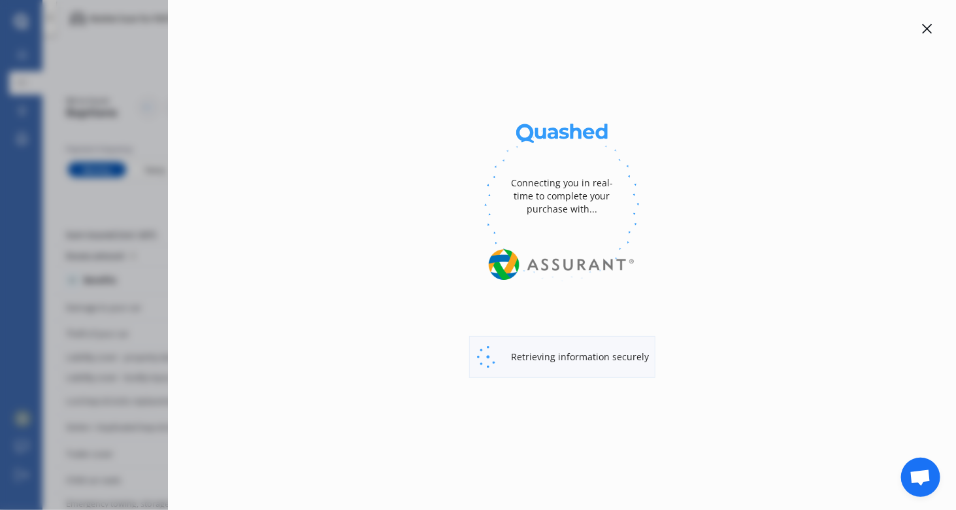
select select "full"
select select "0"
select select "North Shore"
select select "AUDI"
select select "A3"
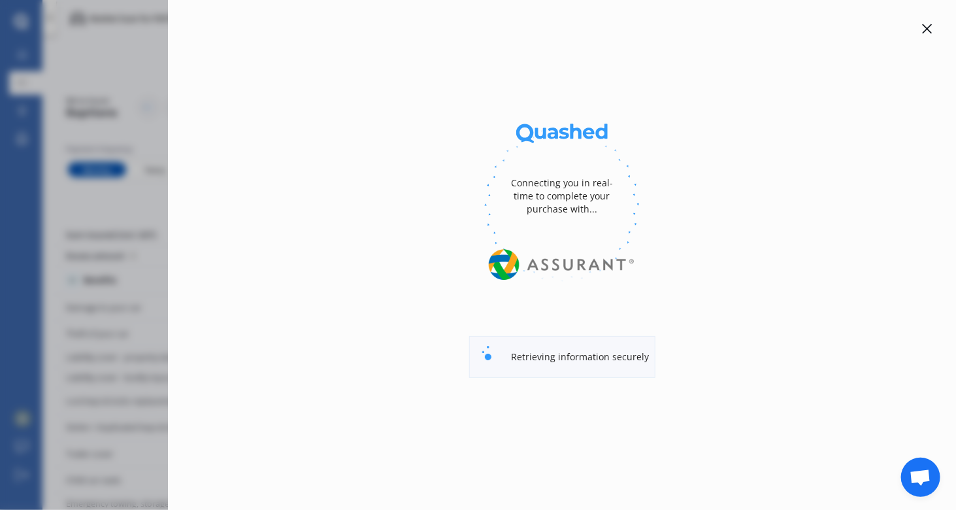
select select "1.4 TFSI"
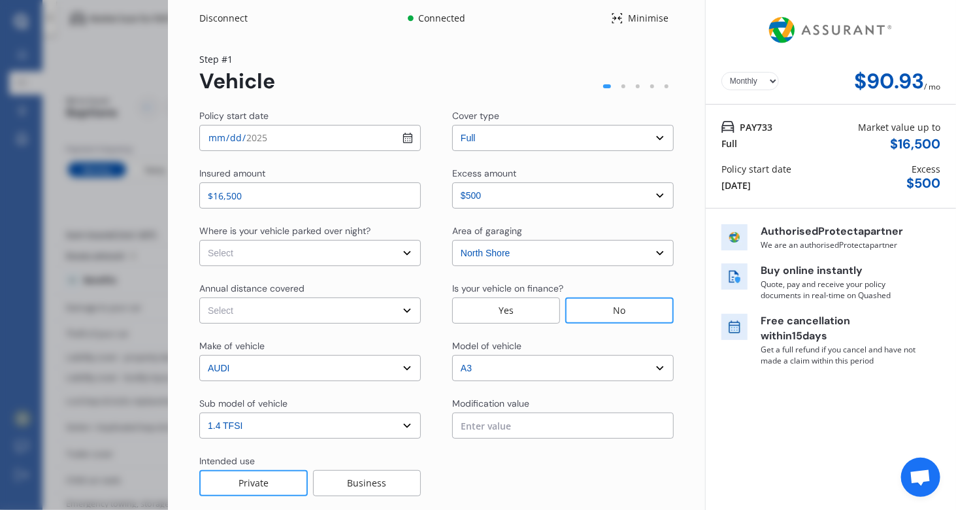
click at [395, 253] on select "Select In a garage On own property On street or road" at bounding box center [310, 253] width 222 height 26
select select "In a garage"
click at [199, 240] on select "Select In a garage On own property On street or road" at bounding box center [310, 253] width 222 height 26
click at [350, 309] on select "Select Low (less than 15,000km per year) Average (15,000-30,000km per year) Hig…" at bounding box center [310, 310] width 222 height 26
select select "15000"
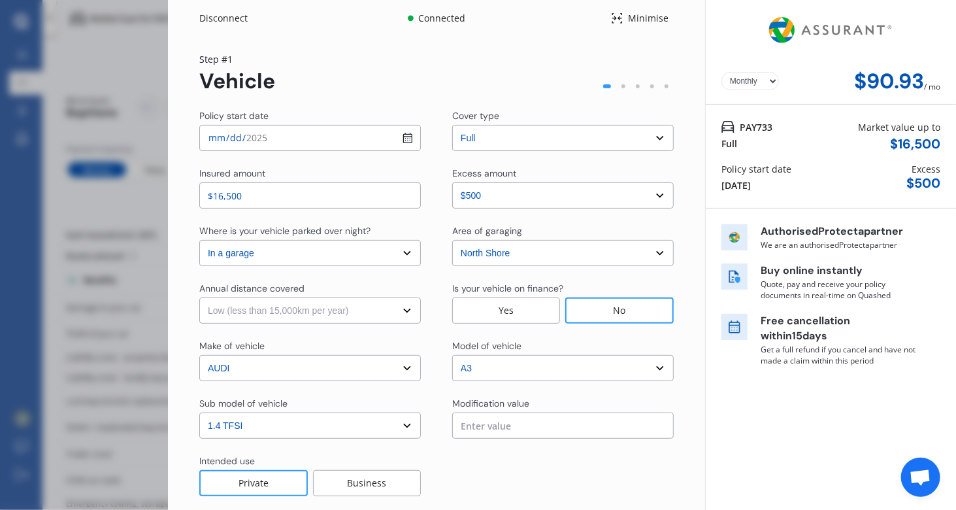
click at [199, 297] on select "Select Low (less than 15,000km per year) Average (15,000-30,000km per year) Hig…" at bounding box center [310, 310] width 222 height 26
click at [552, 480] on div at bounding box center [563, 475] width 222 height 42
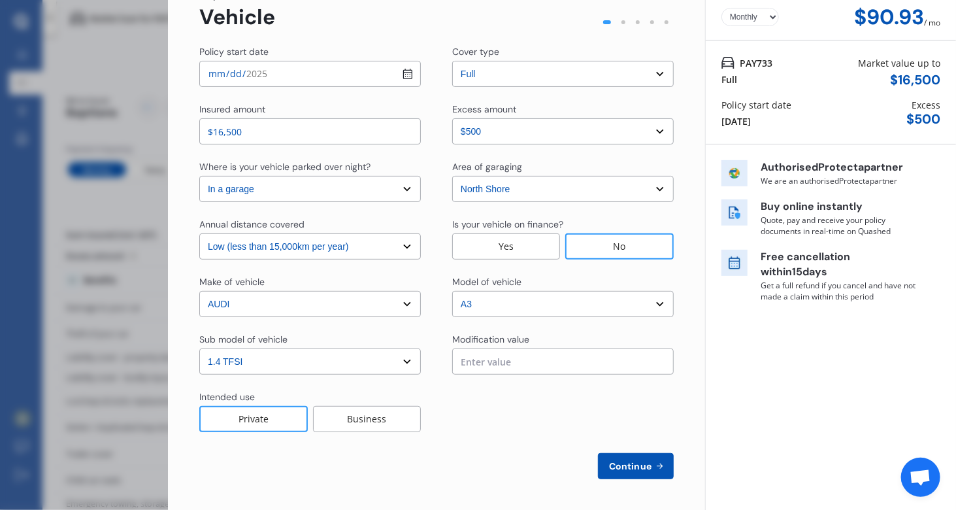
click at [635, 464] on span "Continue" at bounding box center [631, 466] width 48 height 10
select select "Mr"
select select "07"
select select "03"
select select "1978"
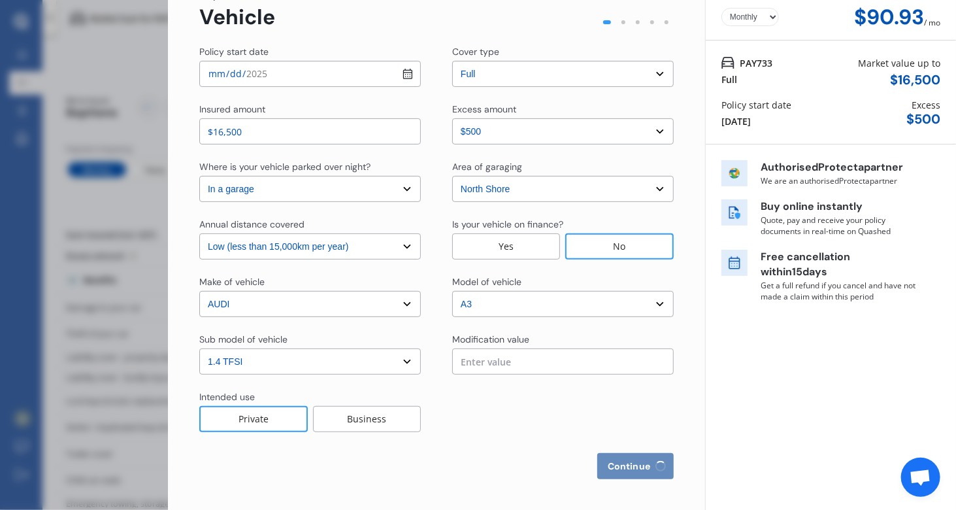
select select "full"
select select "more than 4 years"
select select "[GEOGRAPHIC_DATA]"
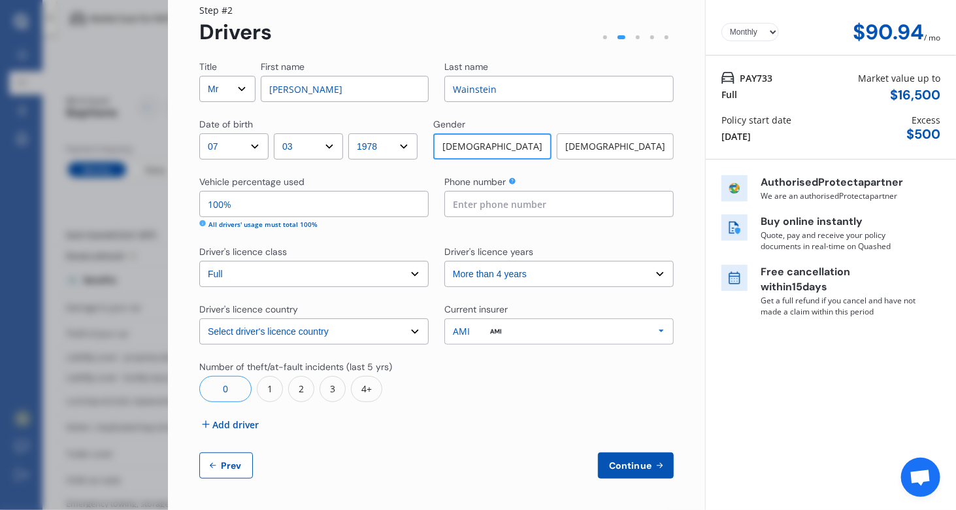
scroll to position [0, 0]
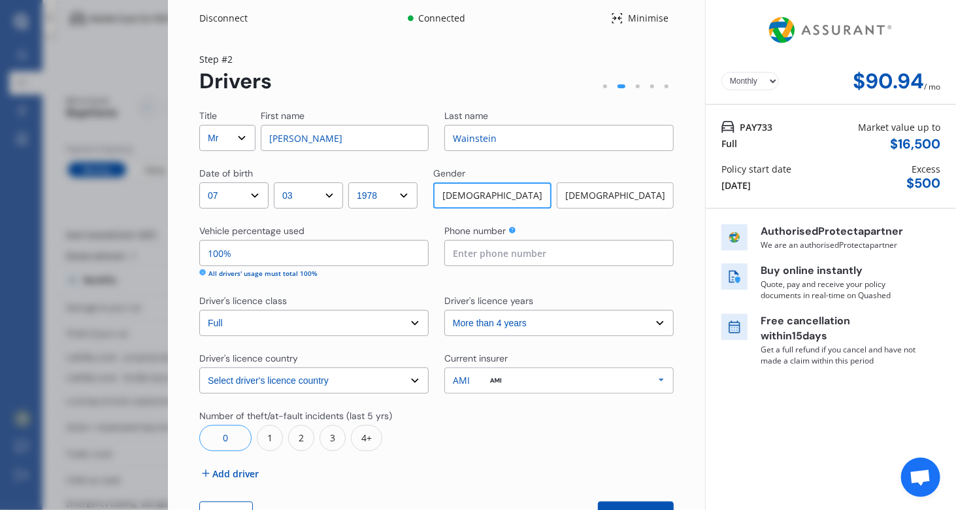
click at [521, 326] on select "Select driver's licence years Less than 1 year 1-2 years 2-4 years More than 4 …" at bounding box center [558, 323] width 229 height 26
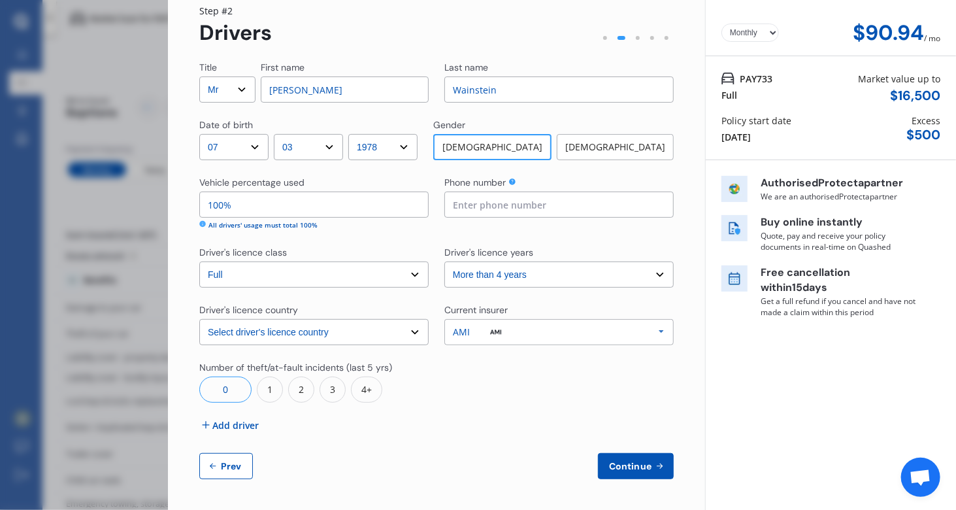
click at [634, 465] on span "Continue" at bounding box center [631, 466] width 48 height 10
click at [537, 202] on input at bounding box center [558, 204] width 229 height 26
type input "22111"
click at [654, 467] on icon at bounding box center [659, 466] width 11 height 10
drag, startPoint x: 523, startPoint y: 216, endPoint x: 391, endPoint y: 205, distance: 132.5
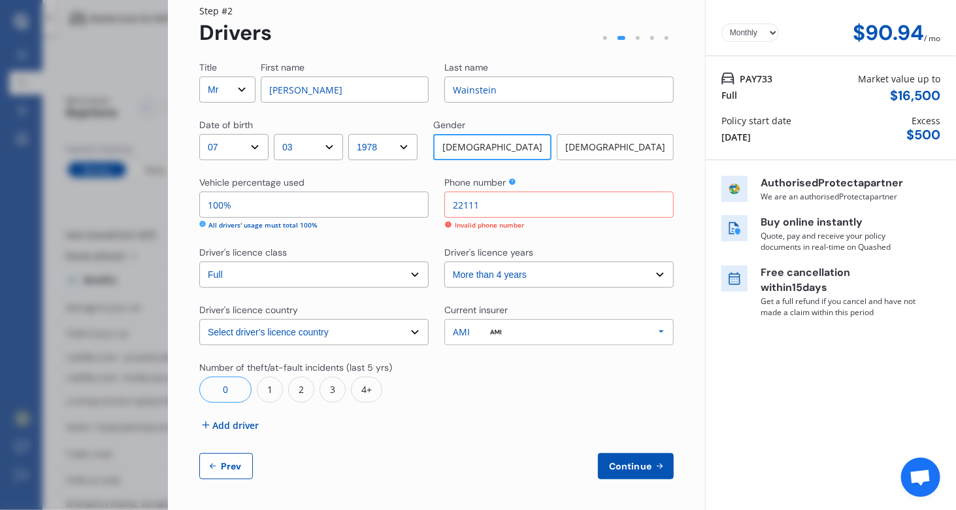
click at [391, 205] on div "Vehicle percentage used 100% All drivers' usage must total 100% Phone number 22…" at bounding box center [436, 203] width 474 height 54
type input "100%"
type input "022112233"
click at [610, 463] on span "Continue" at bounding box center [631, 466] width 48 height 10
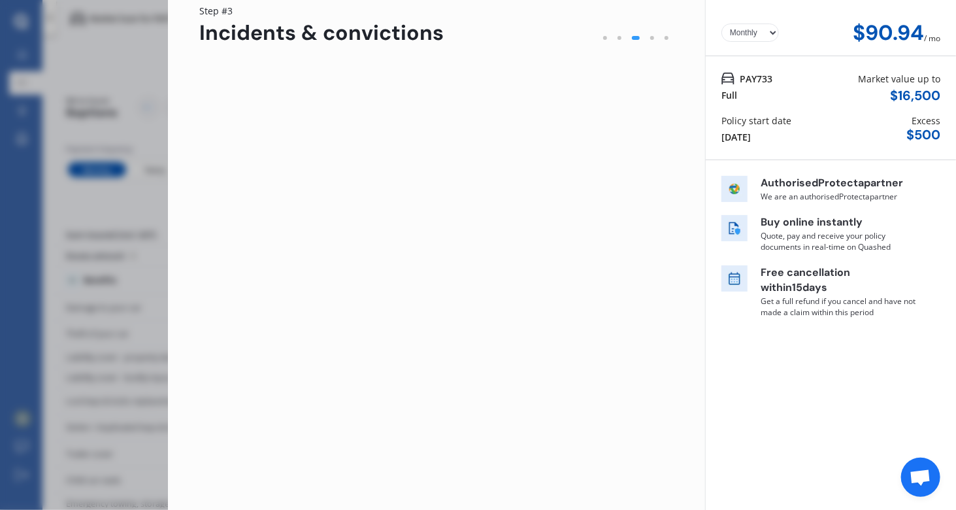
scroll to position [0, 0]
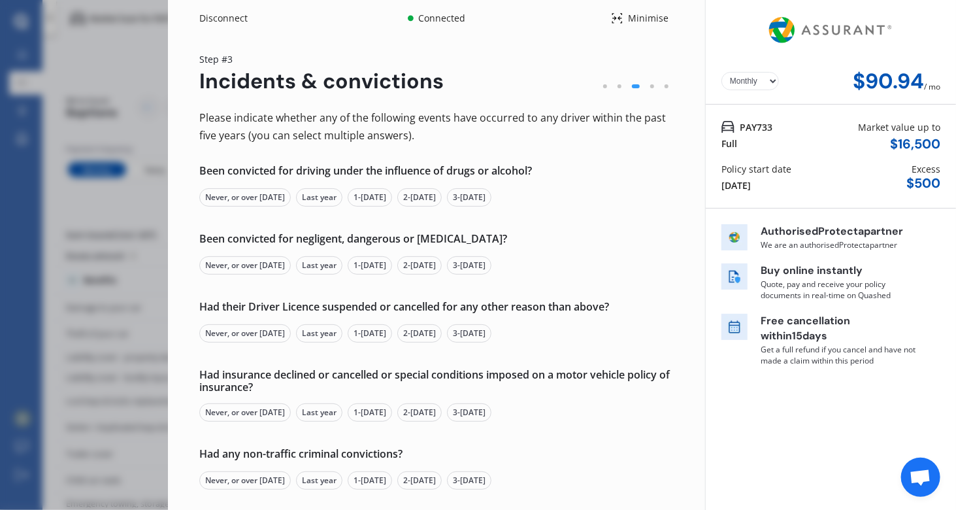
click at [274, 199] on div "Never, or over [DATE]" at bounding box center [245, 197] width 92 height 18
click at [273, 268] on div "Never, or over [DATE]" at bounding box center [245, 265] width 92 height 18
click at [271, 334] on div "Never, or over [DATE]" at bounding box center [245, 333] width 92 height 18
click at [271, 407] on div "Never, or over [DATE]" at bounding box center [245, 412] width 92 height 18
click at [286, 475] on div "Never, or over [DATE]" at bounding box center [245, 480] width 92 height 18
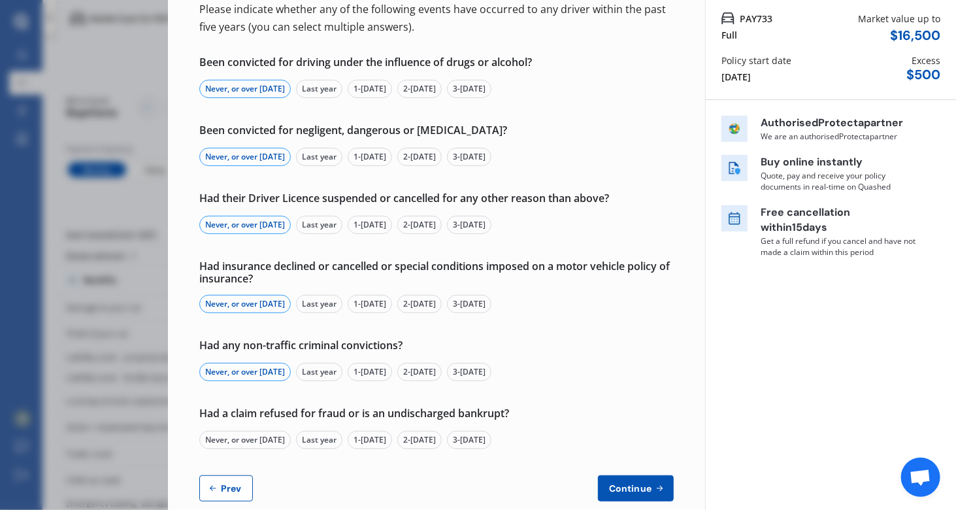
scroll to position [108, 0]
click at [257, 446] on div "Never, or over [DATE]" at bounding box center [245, 440] width 92 height 18
click at [654, 485] on icon at bounding box center [659, 489] width 11 height 10
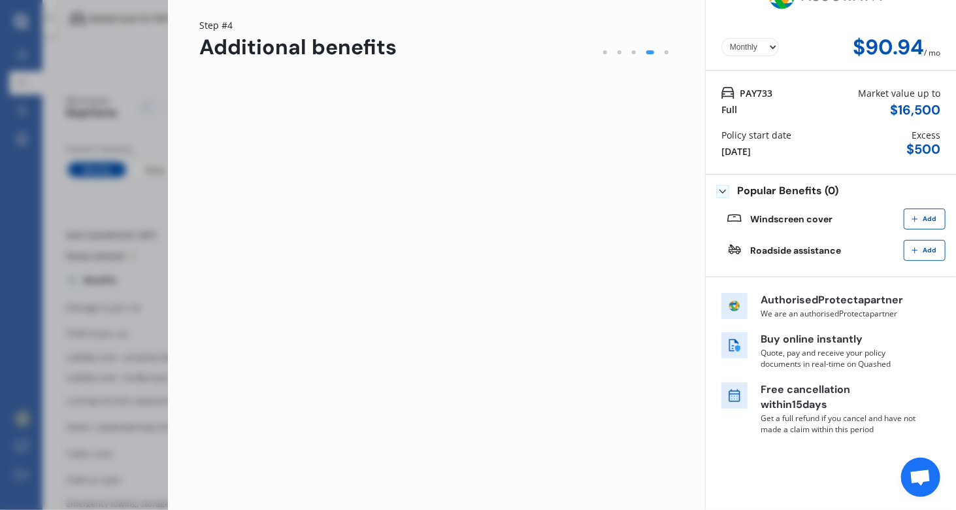
scroll to position [0, 0]
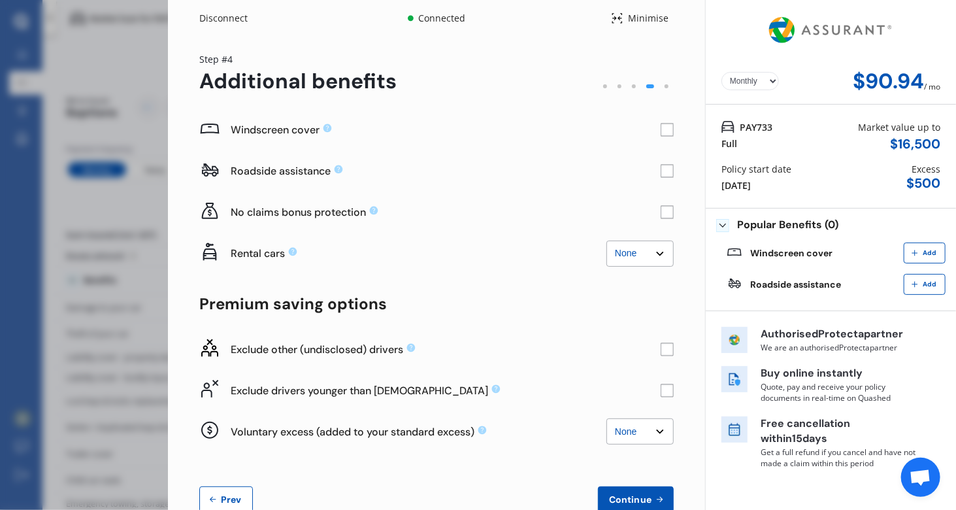
click at [665, 208] on rect at bounding box center [667, 212] width 13 height 13
click at [661, 208] on rect at bounding box center [667, 212] width 13 height 13
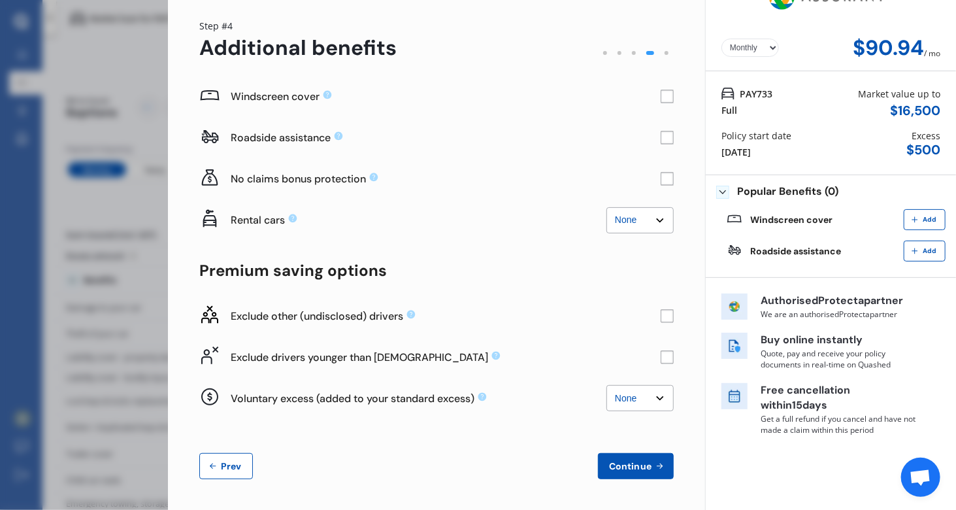
scroll to position [34, 0]
click at [659, 348] on div "Exclude drivers younger than [DEMOGRAPHIC_DATA]" at bounding box center [436, 356] width 474 height 41
click at [661, 359] on rect at bounding box center [667, 356] width 13 height 13
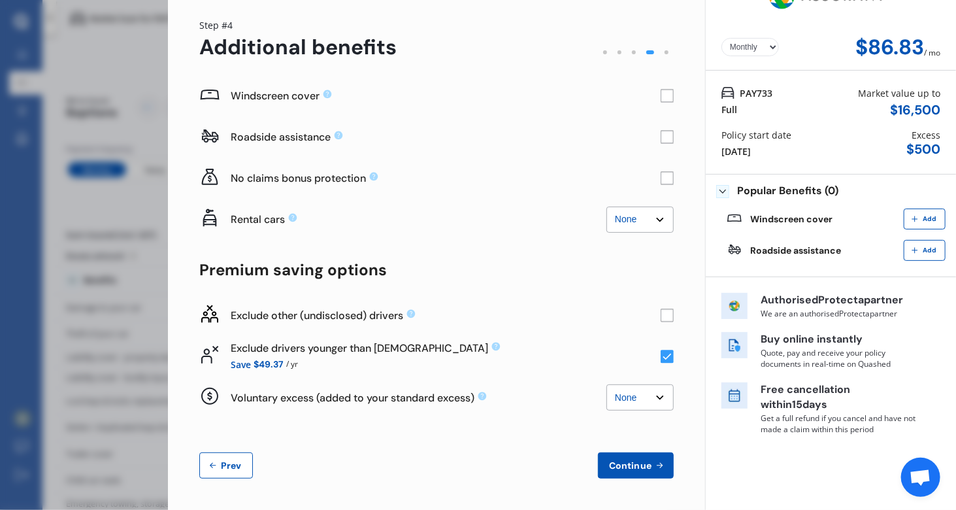
click at [663, 314] on rect at bounding box center [667, 314] width 13 height 13
click at [663, 314] on icon at bounding box center [667, 315] width 8 height 7
click at [629, 461] on span "Continue" at bounding box center [631, 465] width 48 height 10
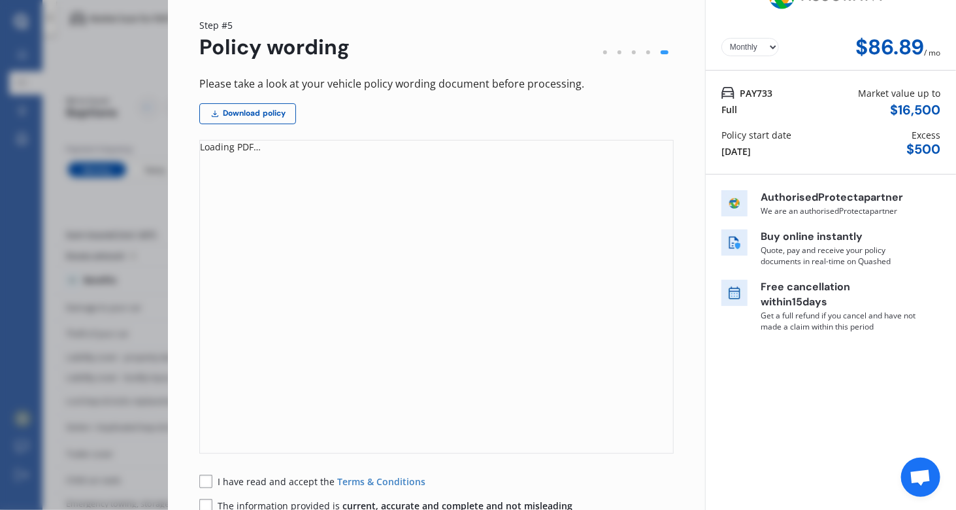
scroll to position [0, 0]
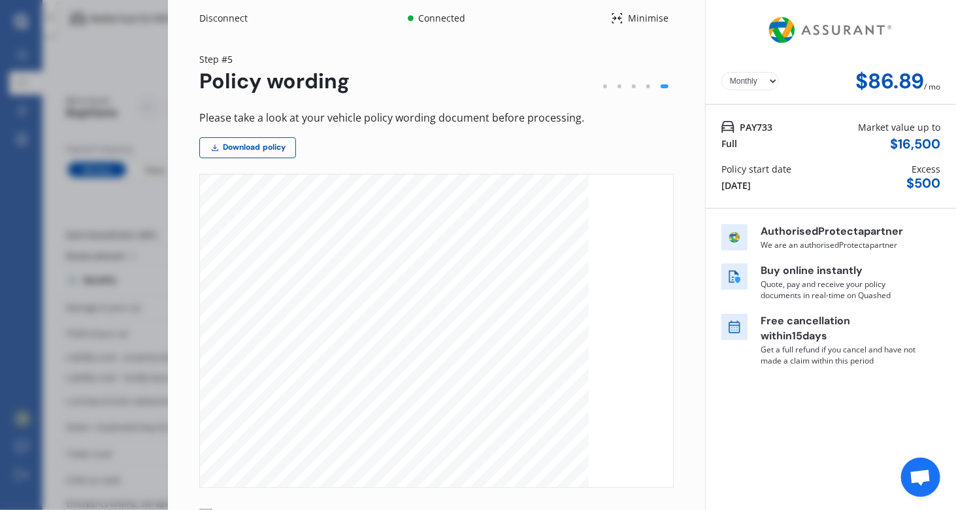
drag, startPoint x: 667, startPoint y: 175, endPoint x: 665, endPoint y: 224, distance: 49.1
click at [665, 224] on div "MVIB V6 [DATE] 1 WELCOME TO YOUR MOTOR VEHICLE INSURANCE POLICY This is Your In…" at bounding box center [436, 331] width 474 height 314
